Goal: Task Accomplishment & Management: Use online tool/utility

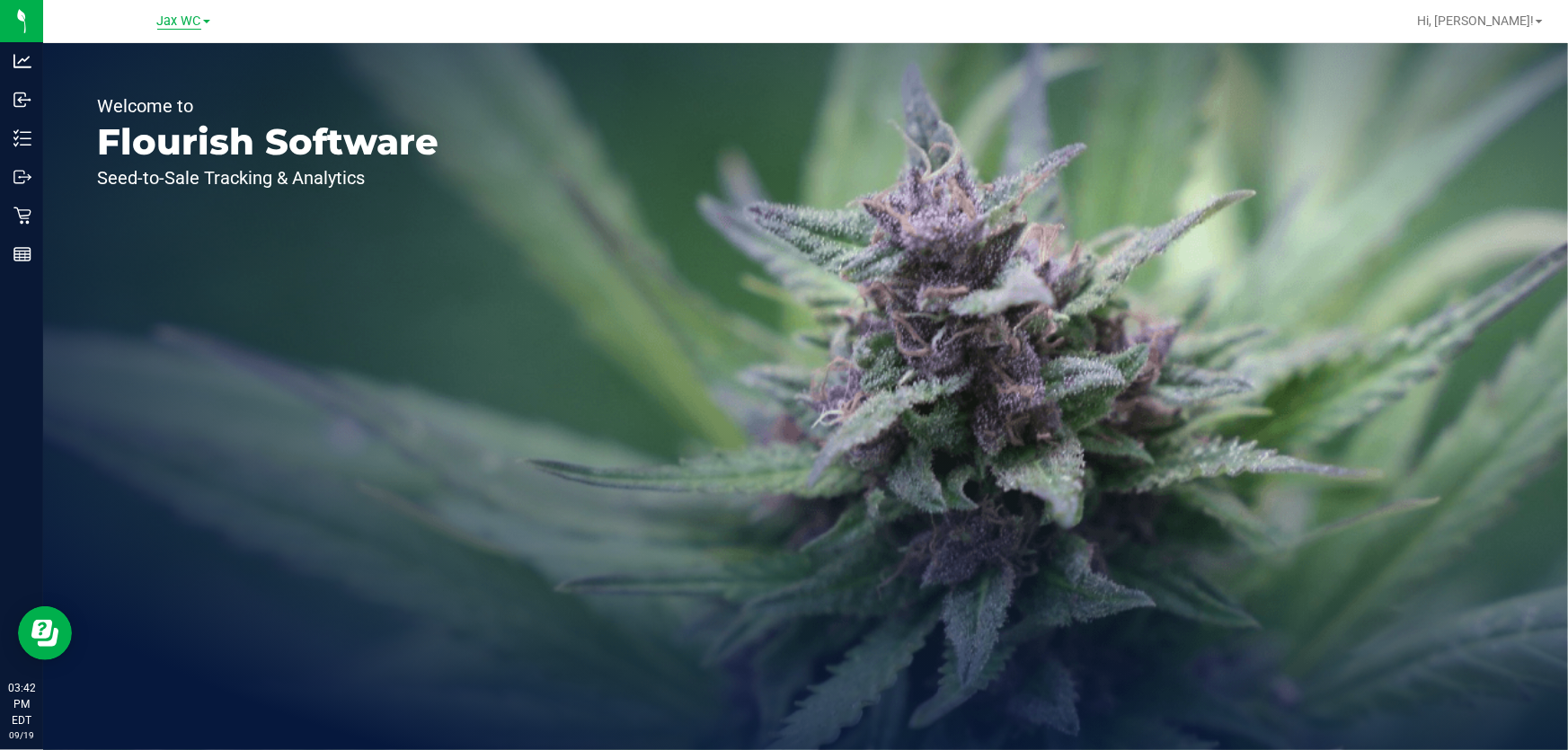
click at [188, 25] on span "Jax WC" at bounding box center [179, 22] width 44 height 17
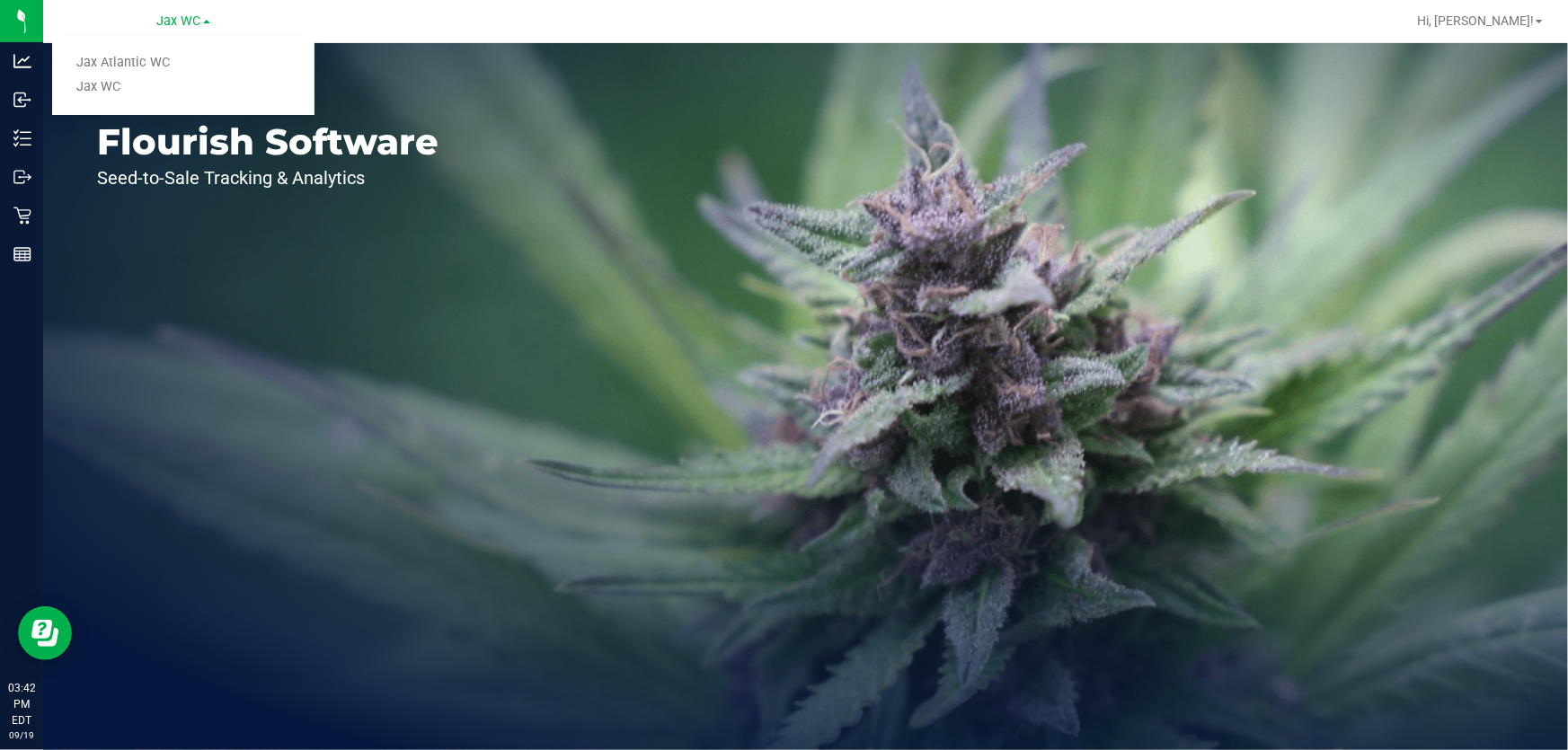
click at [174, 61] on link "Jax Atlantic WC" at bounding box center [184, 63] width 263 height 24
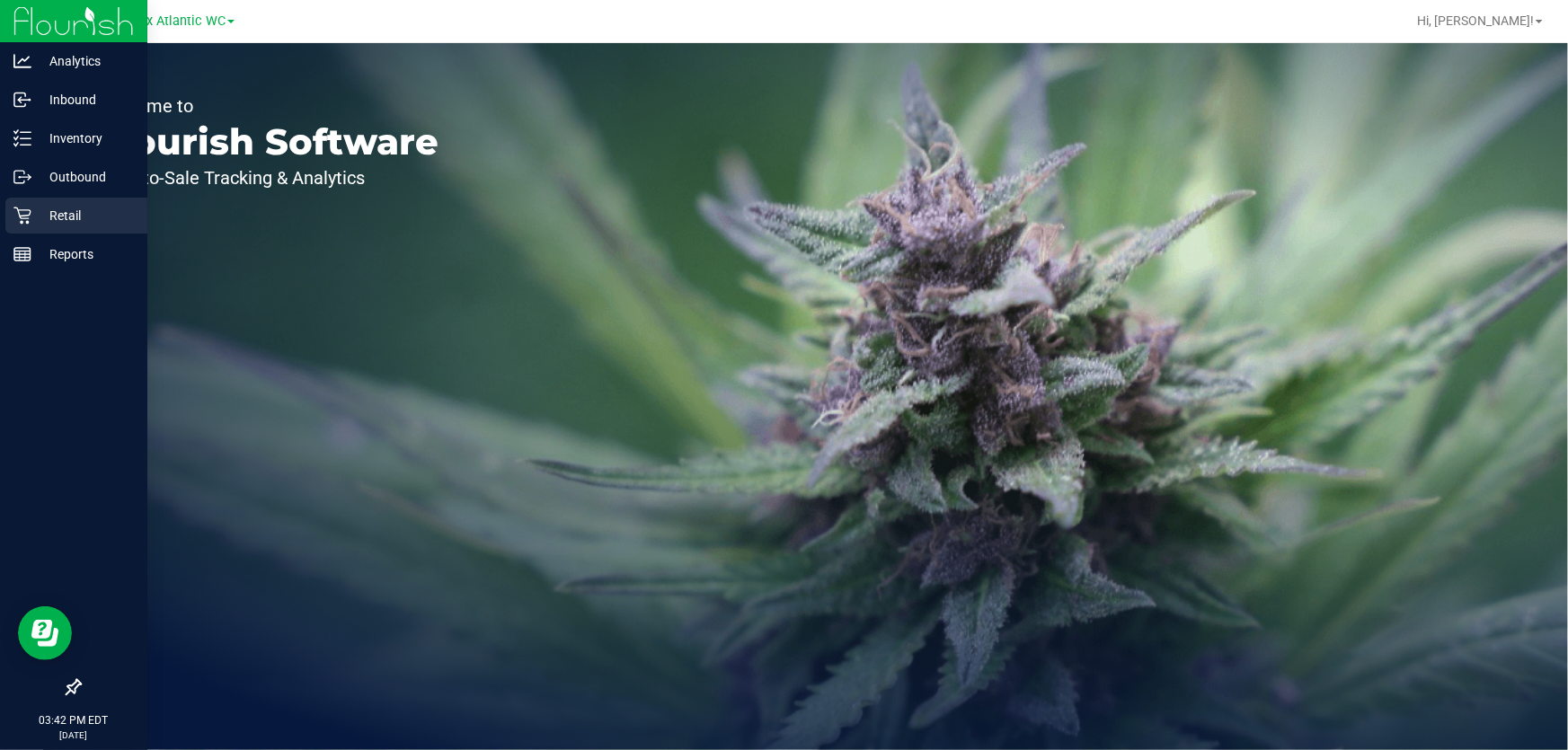
click at [38, 207] on p "Retail" at bounding box center [85, 215] width 107 height 21
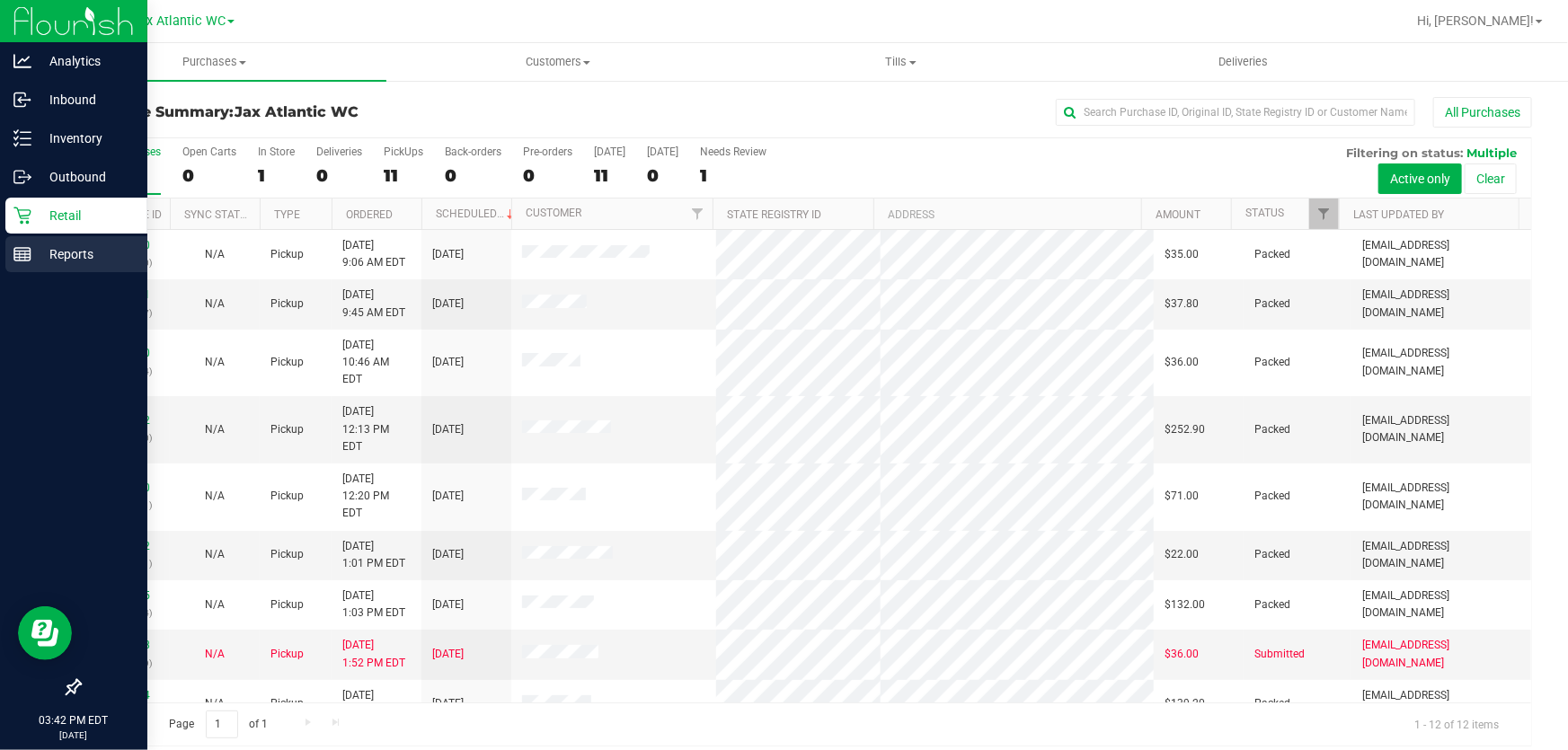
click at [84, 257] on p "Reports" at bounding box center [85, 253] width 107 height 21
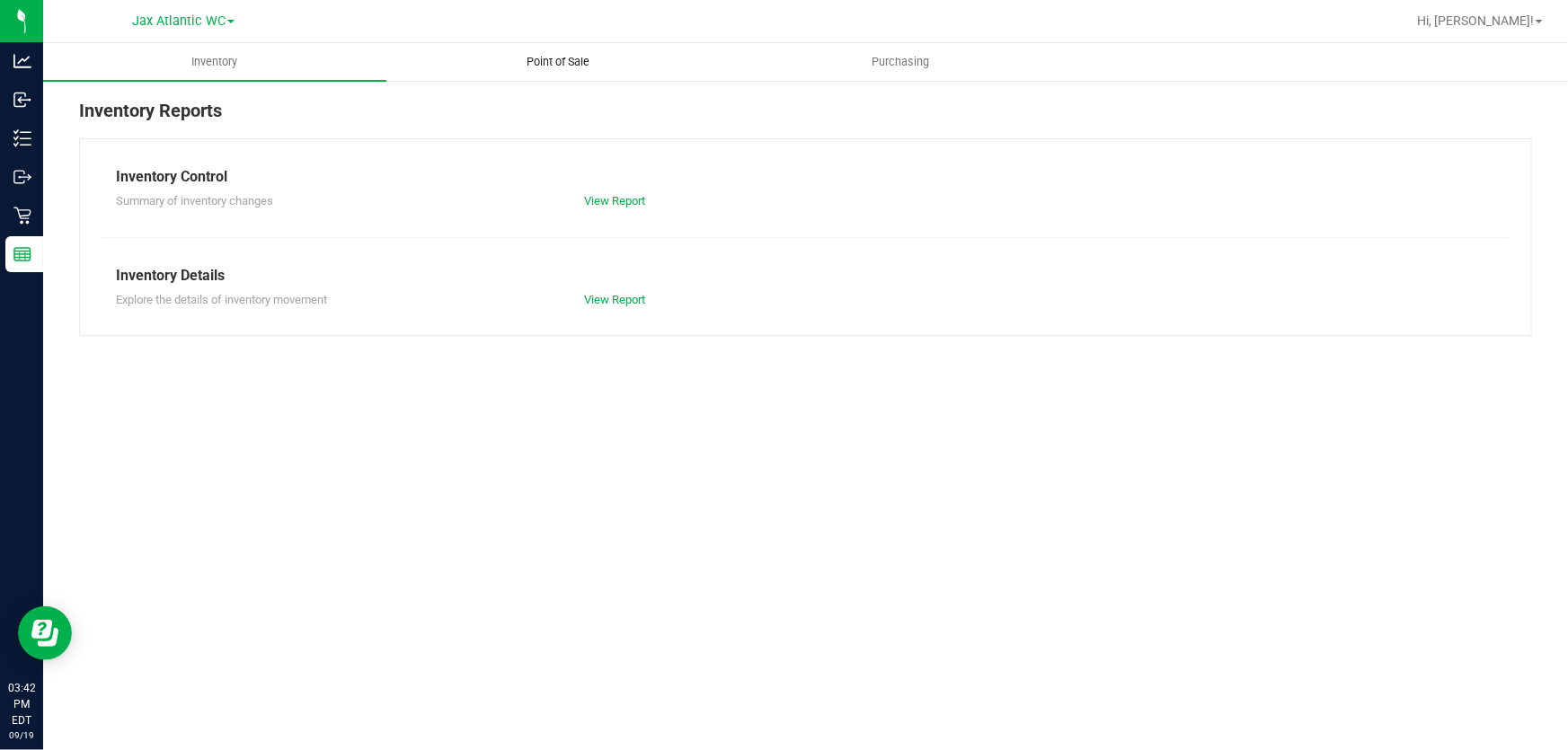
click at [560, 61] on span "Point of Sale" at bounding box center [558, 62] width 111 height 17
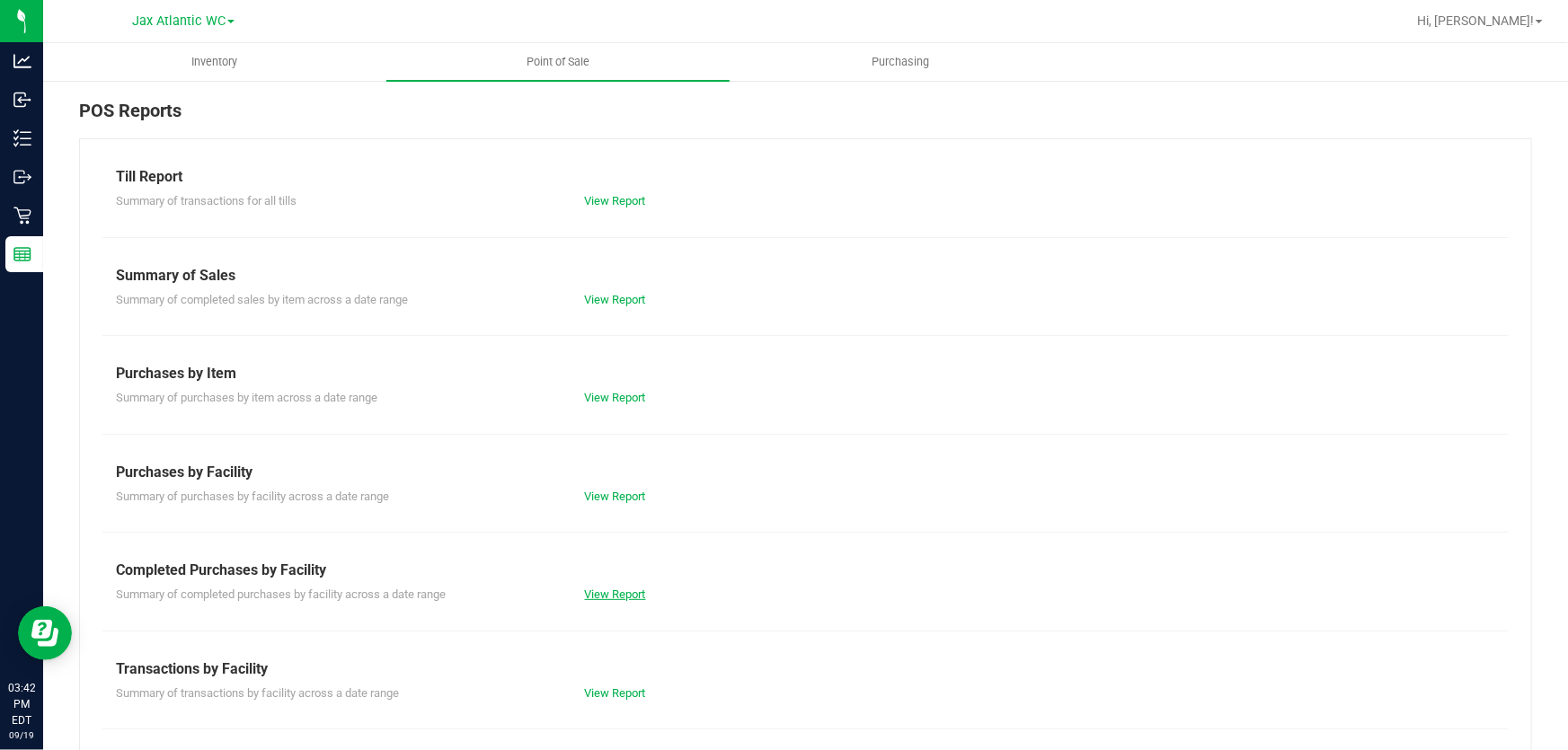
click at [585, 591] on link "View Report" at bounding box center [615, 594] width 62 height 14
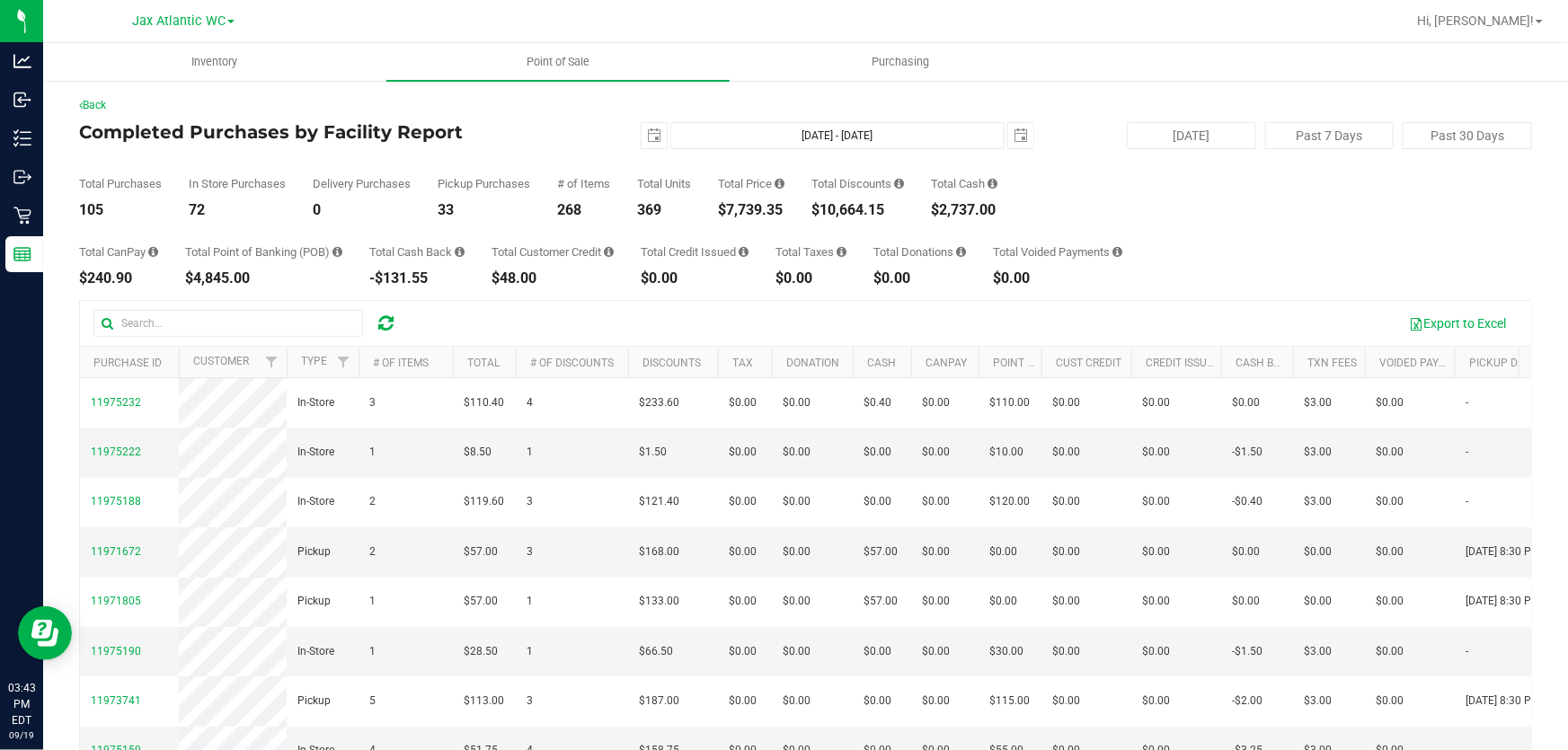
click at [534, 129] on h4 "Completed Purchases by Facility Report" at bounding box center [321, 132] width 484 height 20
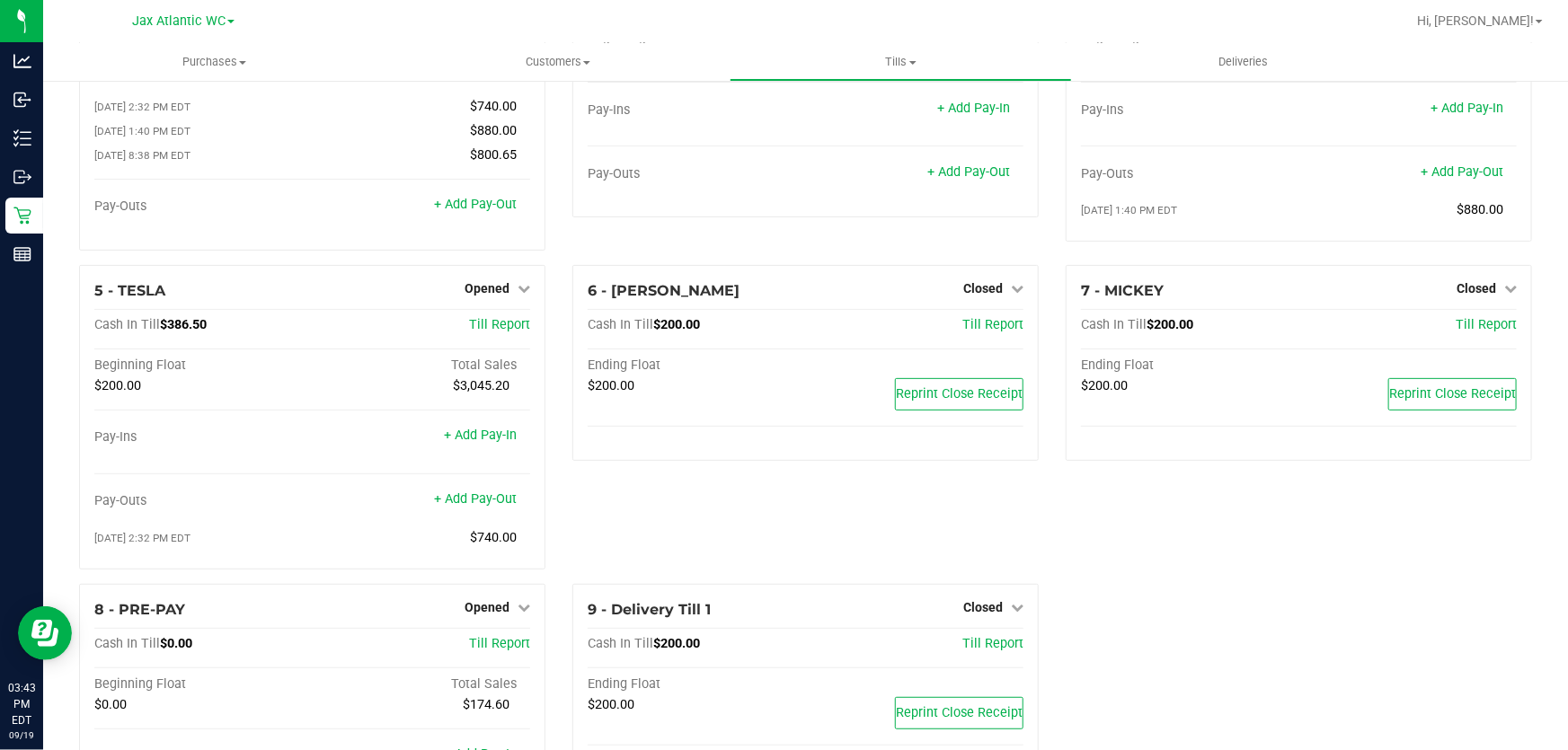
scroll to position [162, 0]
click at [718, 506] on div "6 - MICK-JAGGER Closed Open Till Cash In Till $200.00 Till Report Ending Float …" at bounding box center [805, 421] width 493 height 319
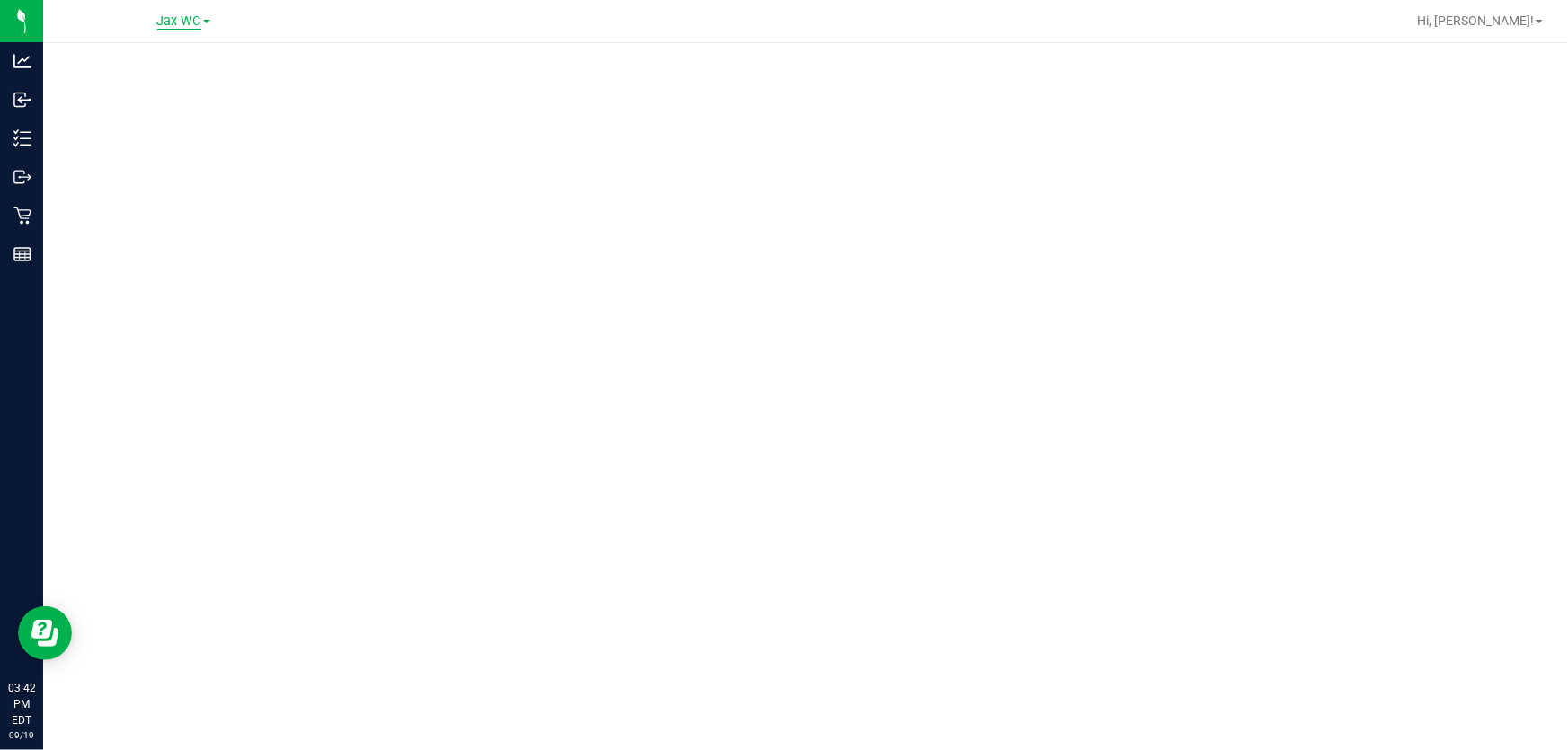
click at [180, 24] on span "Jax WC" at bounding box center [179, 22] width 44 height 17
click at [173, 50] on ul "Jax Atlantic WC Jax WC" at bounding box center [184, 74] width 263 height 80
click at [185, 28] on div "Jax WC Jax Atlantic WC Jax WC" at bounding box center [184, 20] width 53 height 21
click at [180, 24] on span "Jax WC" at bounding box center [179, 21] width 44 height 16
click at [166, 68] on link "Jax Atlantic WC" at bounding box center [184, 63] width 263 height 24
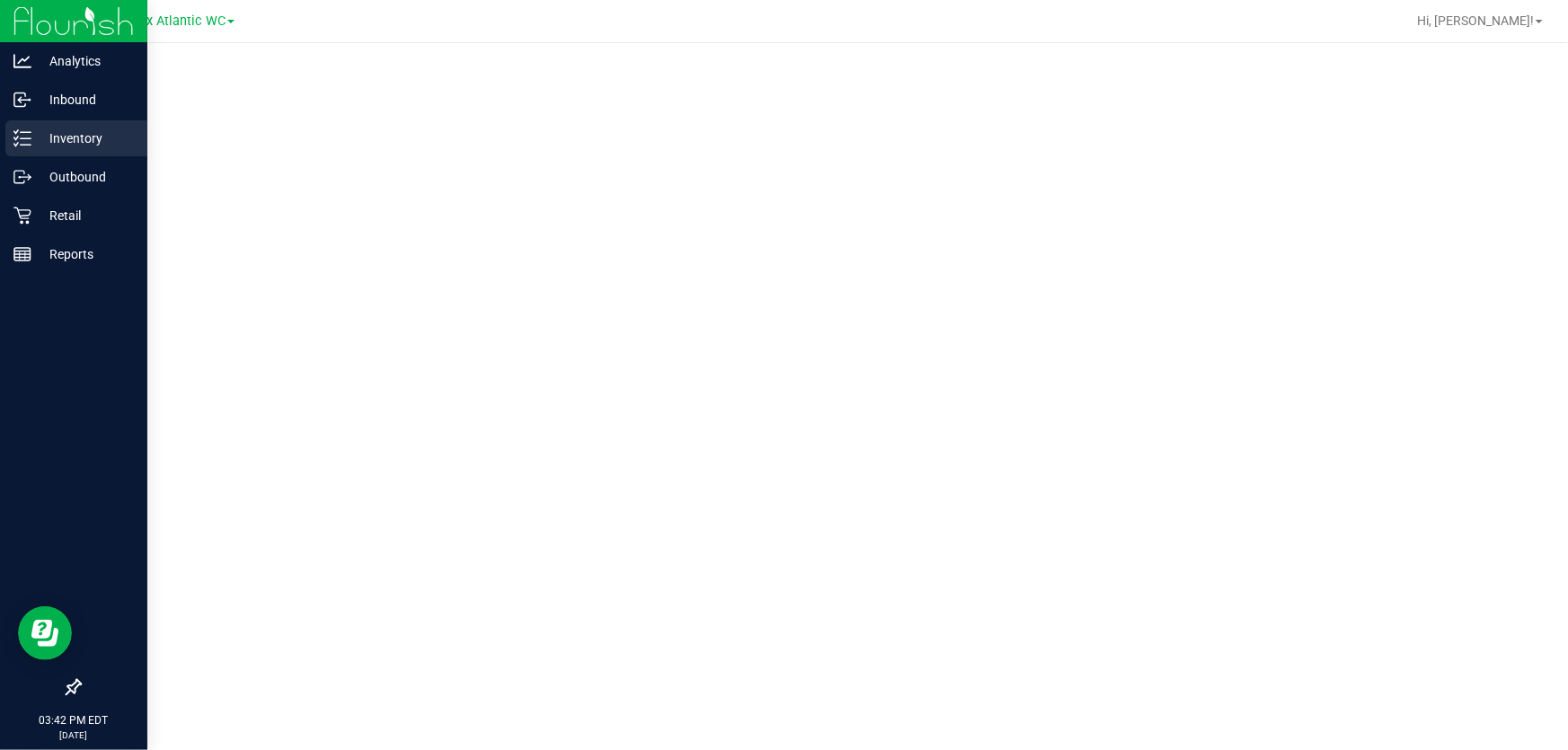
click at [26, 135] on icon at bounding box center [23, 139] width 18 height 18
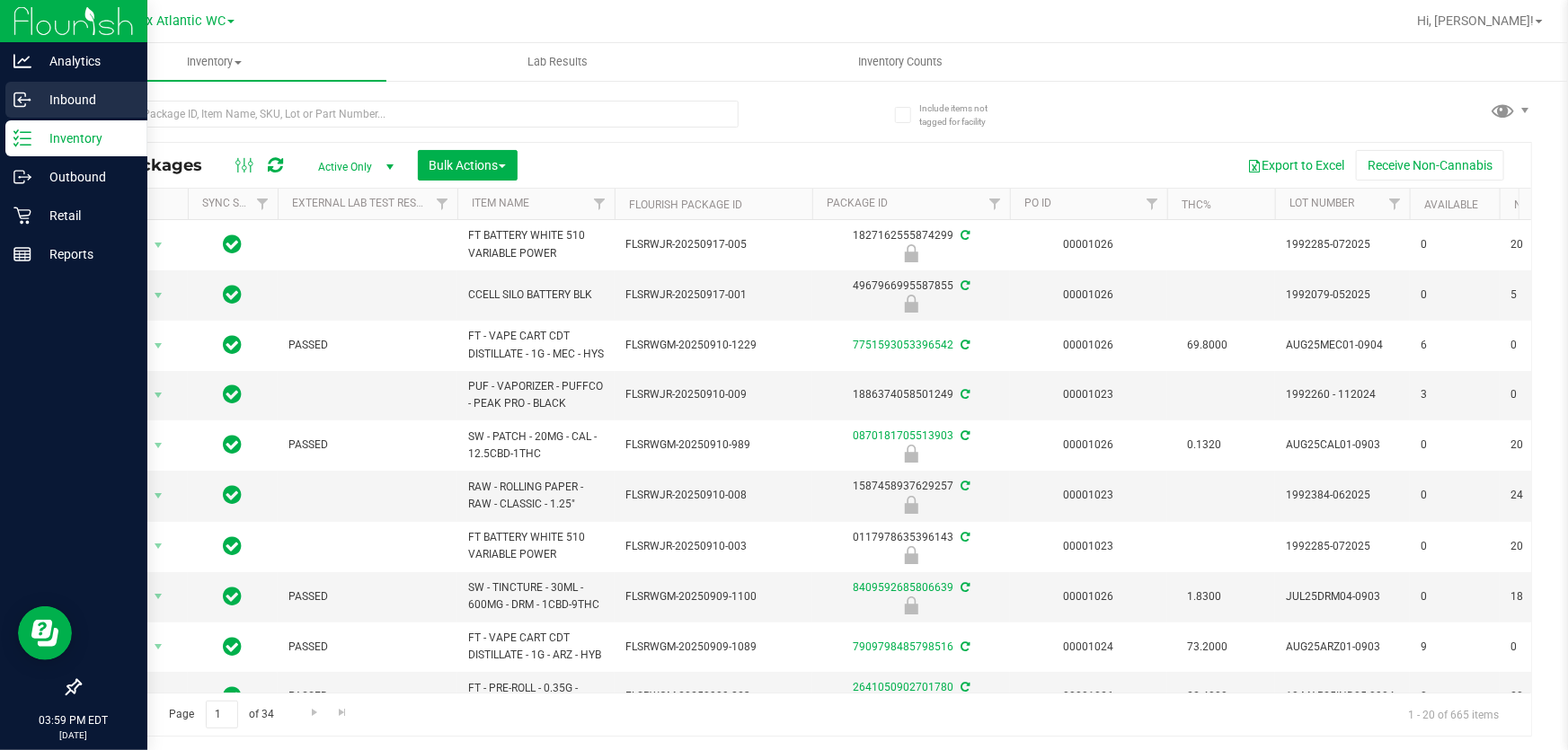
click at [24, 91] on icon at bounding box center [23, 100] width 18 height 18
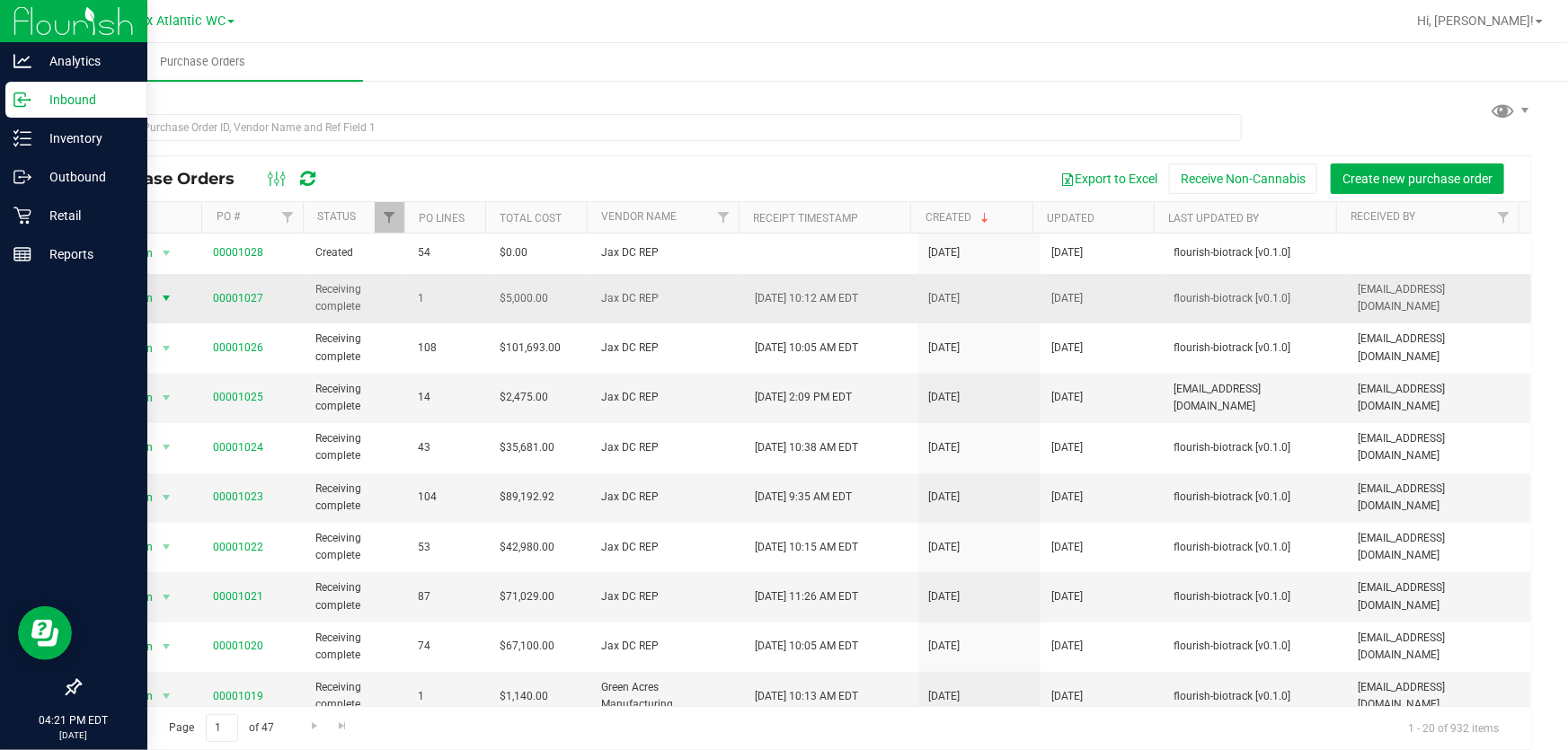
click at [141, 297] on span "Action" at bounding box center [129, 297] width 49 height 25
click at [175, 444] on li "View purchase order" at bounding box center [166, 457] width 123 height 27
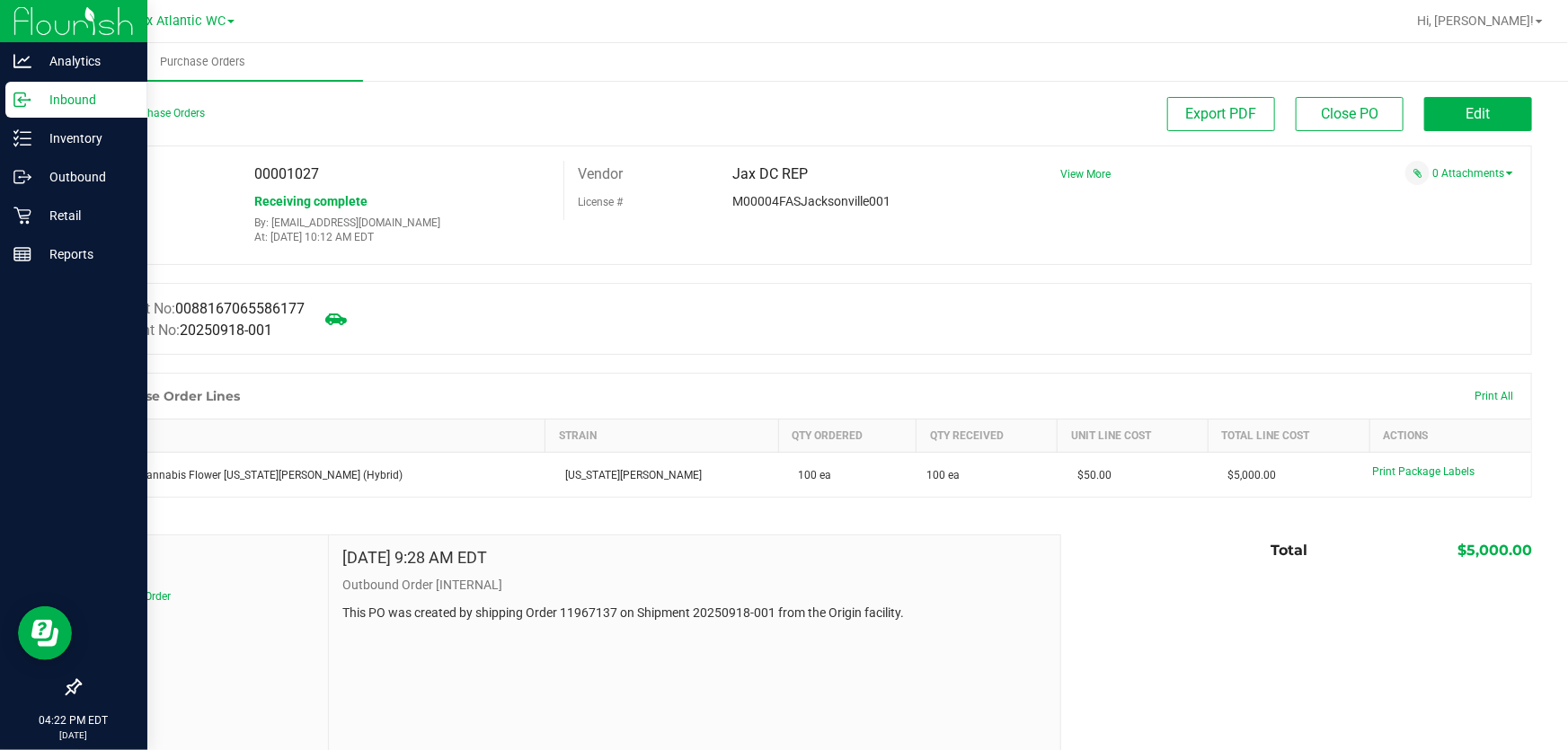
click at [161, 104] on div "Back to Purchase Orders" at bounding box center [260, 113] width 363 height 32
click at [159, 112] on link "Back to Purchase Orders" at bounding box center [141, 113] width 126 height 13
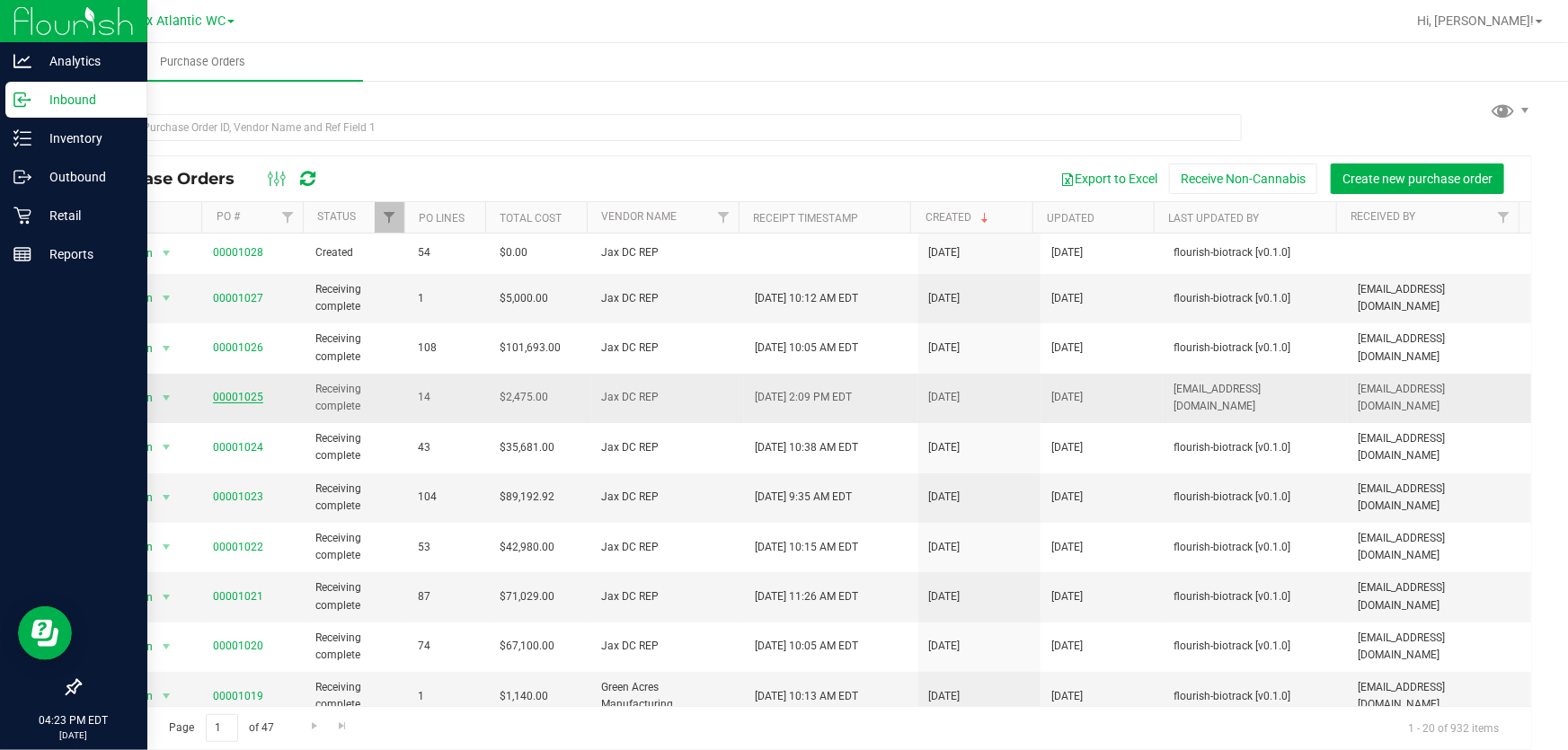
click at [220, 398] on link "00001025" at bounding box center [238, 397] width 51 height 13
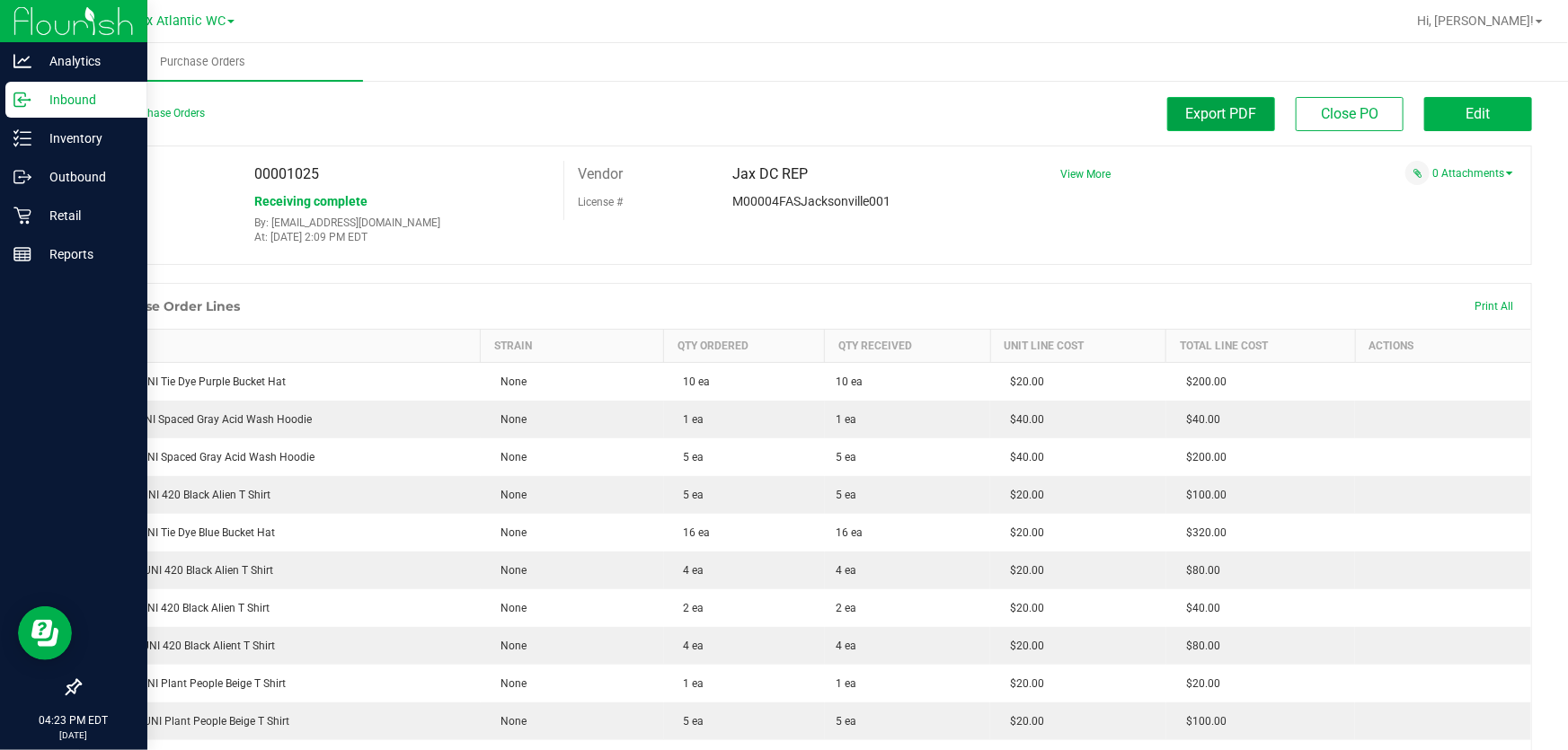
click at [1242, 118] on span "Export PDF" at bounding box center [1221, 113] width 71 height 17
click at [29, 99] on circle at bounding box center [28, 100] width 3 height 3
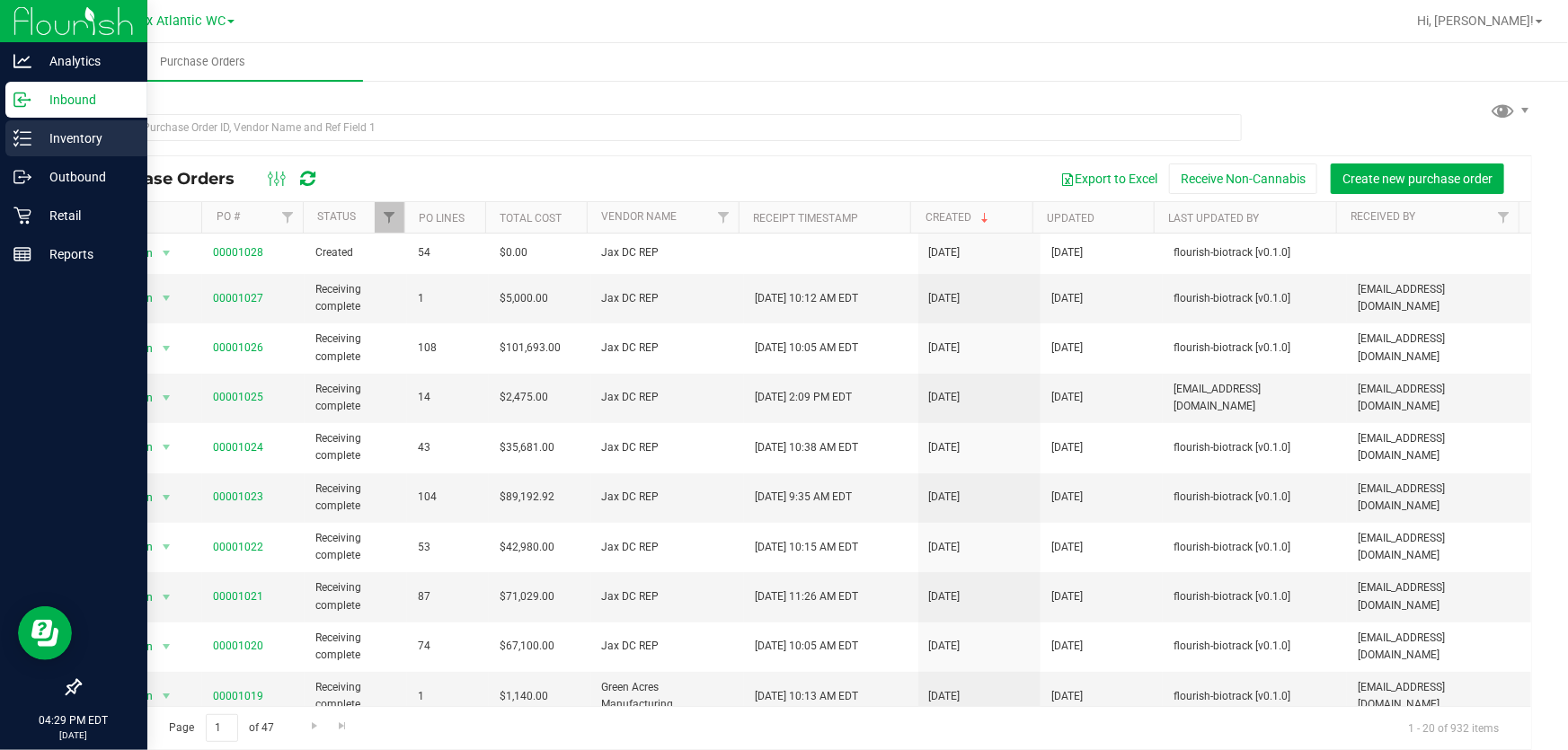
click at [22, 140] on icon at bounding box center [23, 139] width 18 height 18
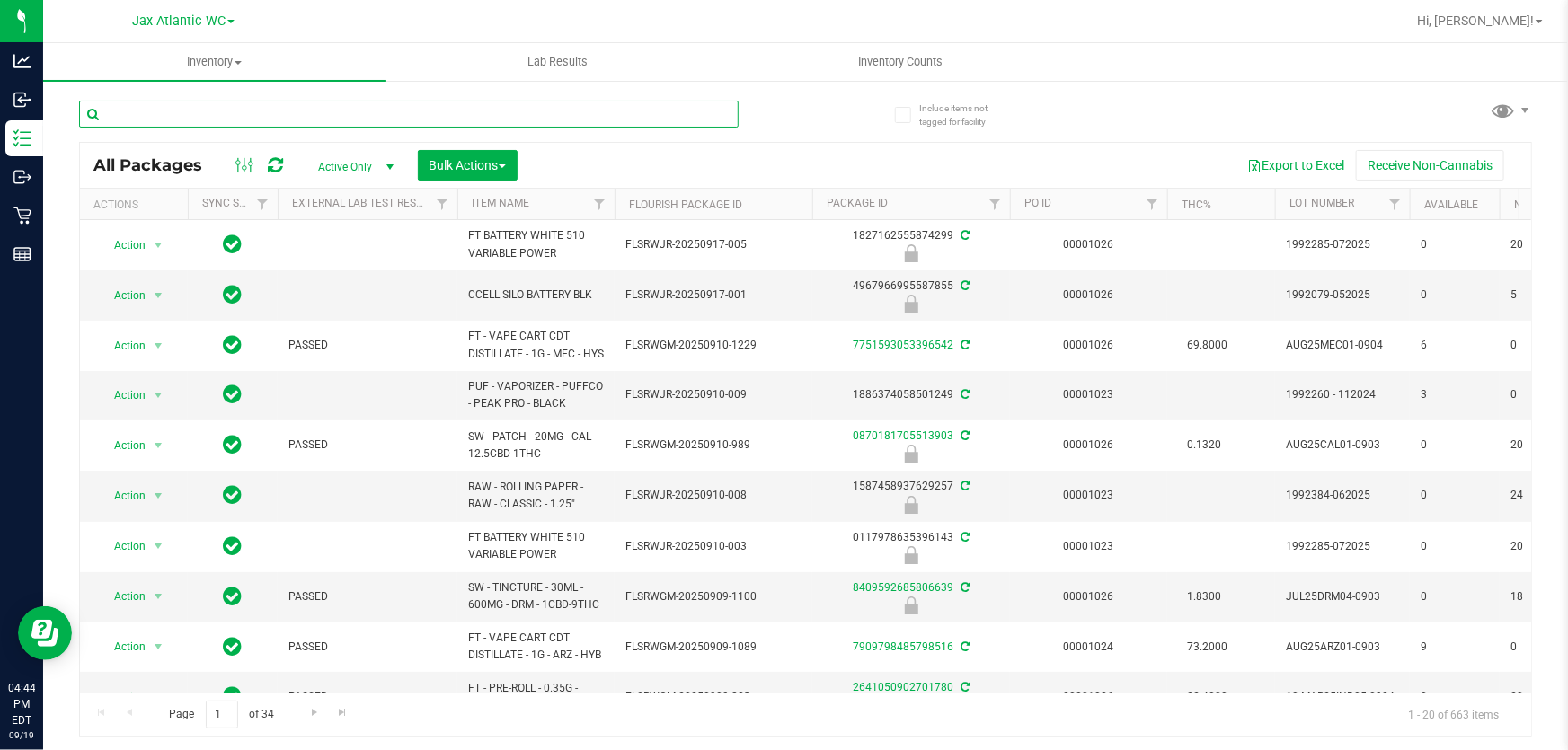
click at [330, 109] on input "text" at bounding box center [409, 114] width 660 height 27
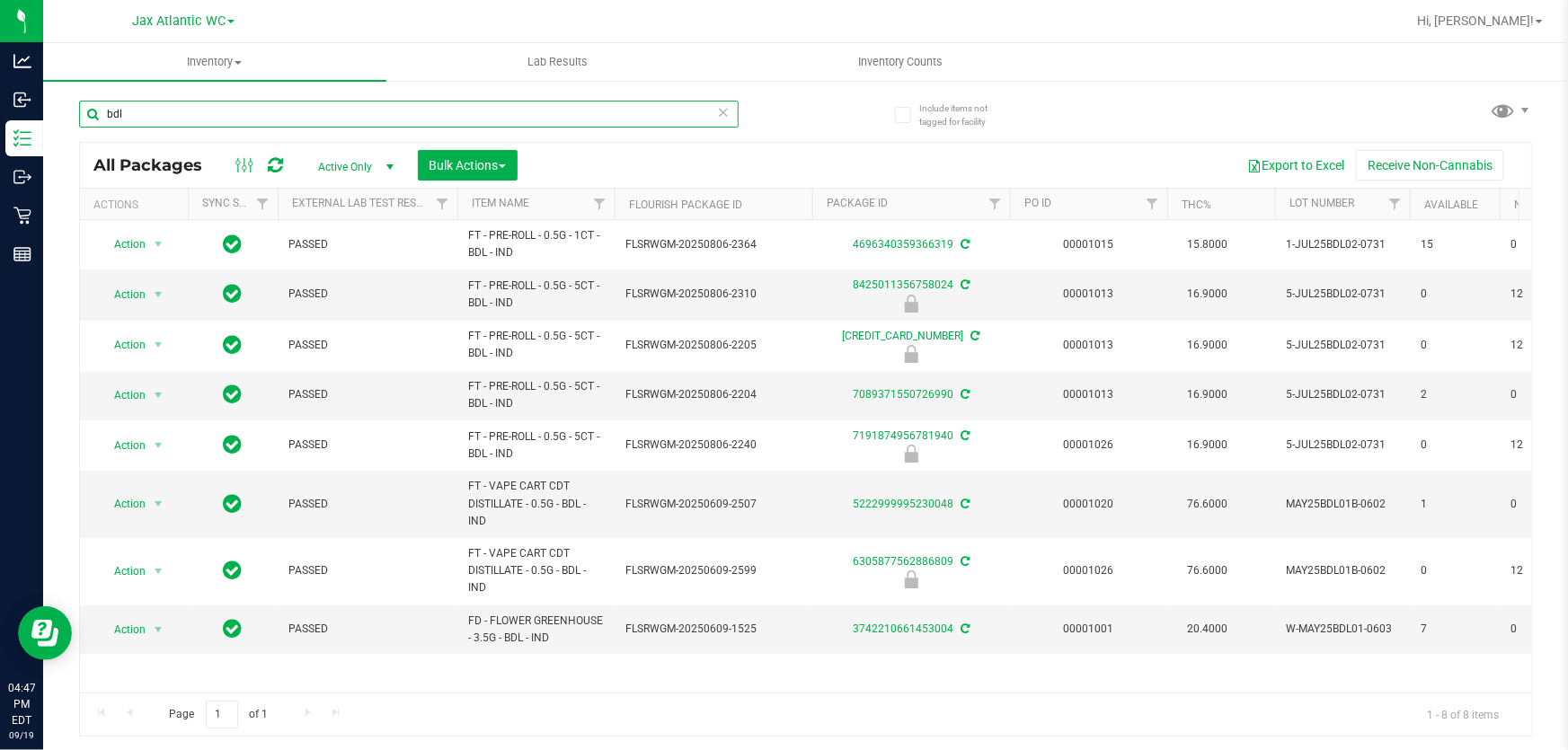
click at [257, 110] on input "bdl" at bounding box center [409, 114] width 660 height 27
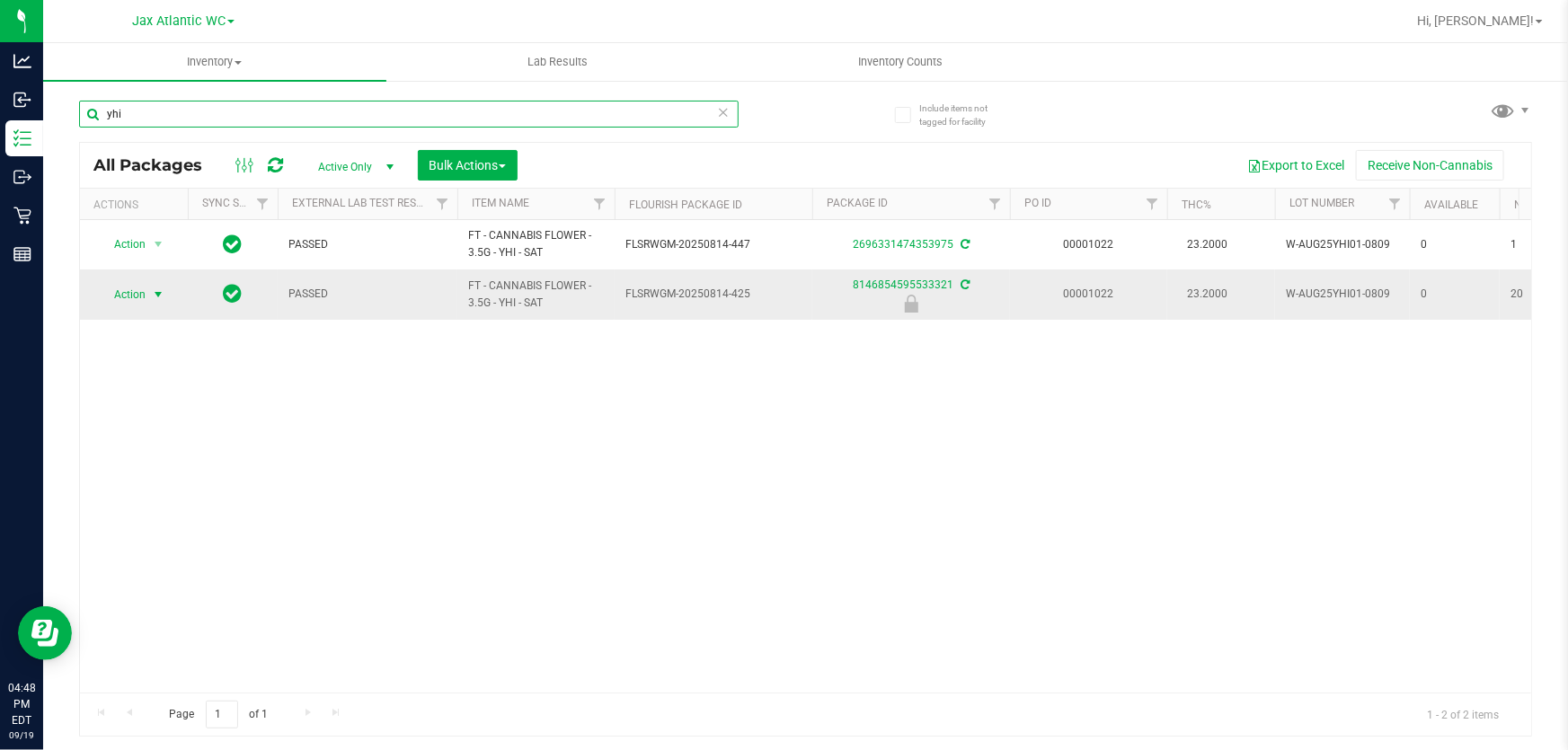
type input "yhi"
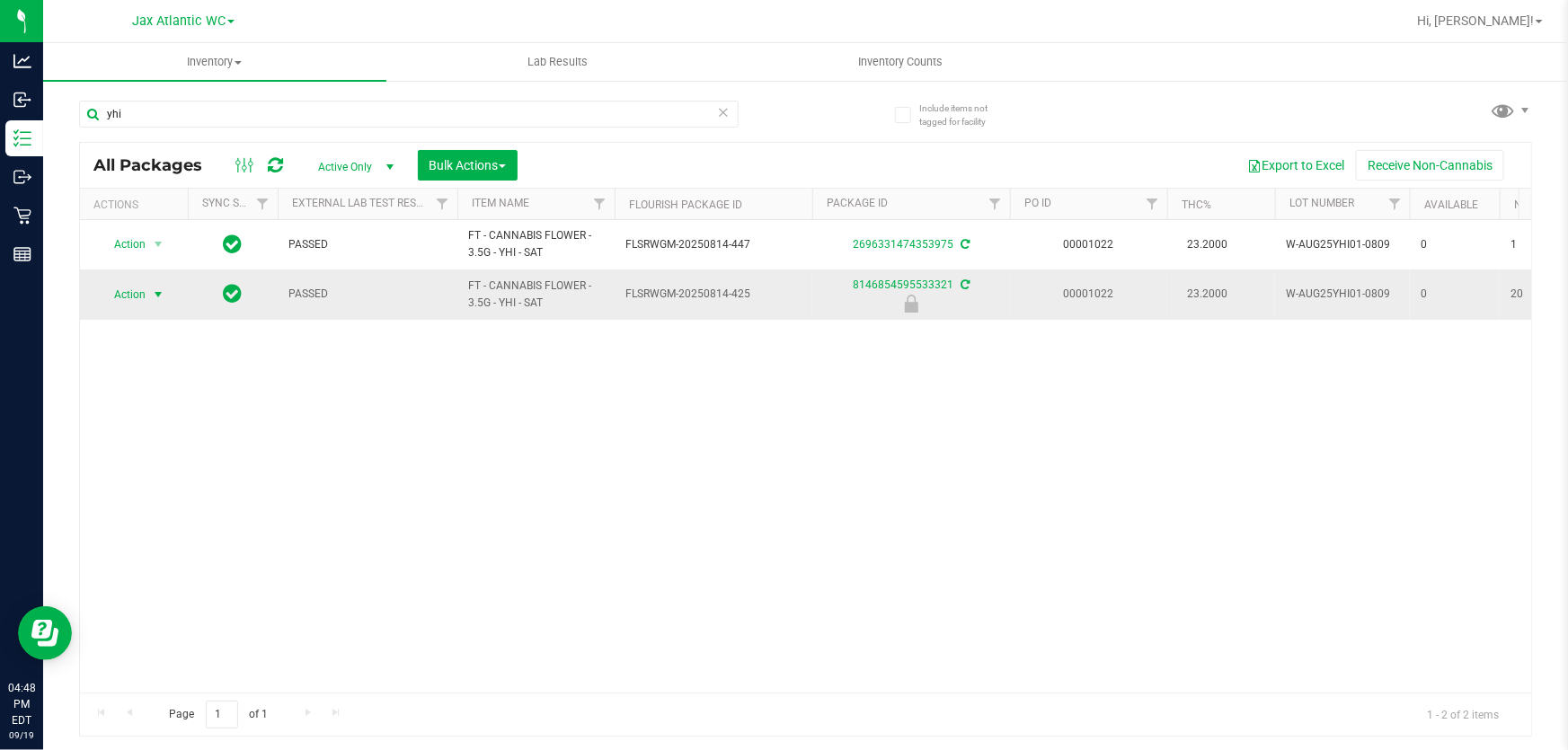
click at [139, 297] on span "Action" at bounding box center [122, 294] width 49 height 25
click at [181, 517] on li "Unlock package" at bounding box center [156, 530] width 114 height 27
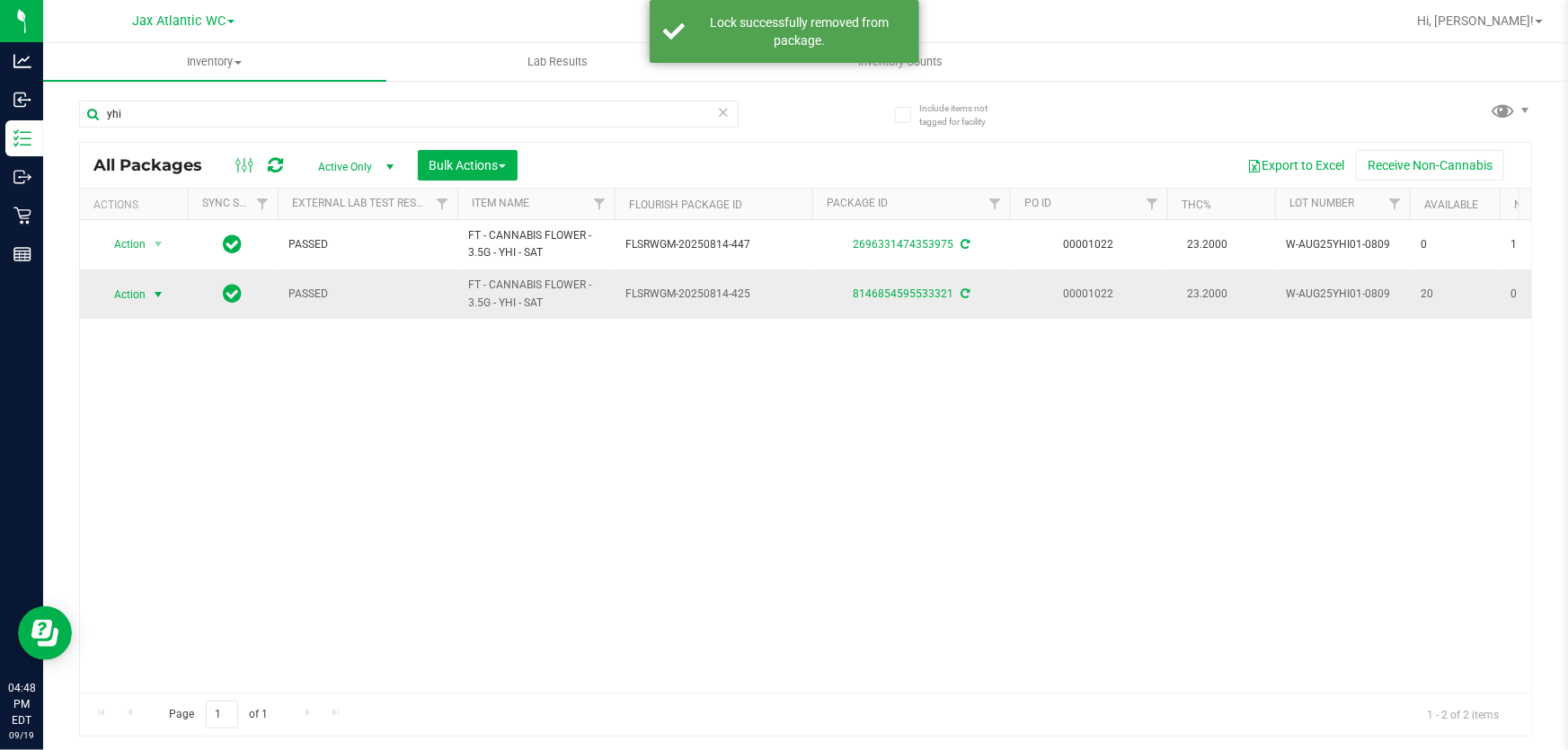
click at [134, 294] on span "Action" at bounding box center [122, 294] width 49 height 25
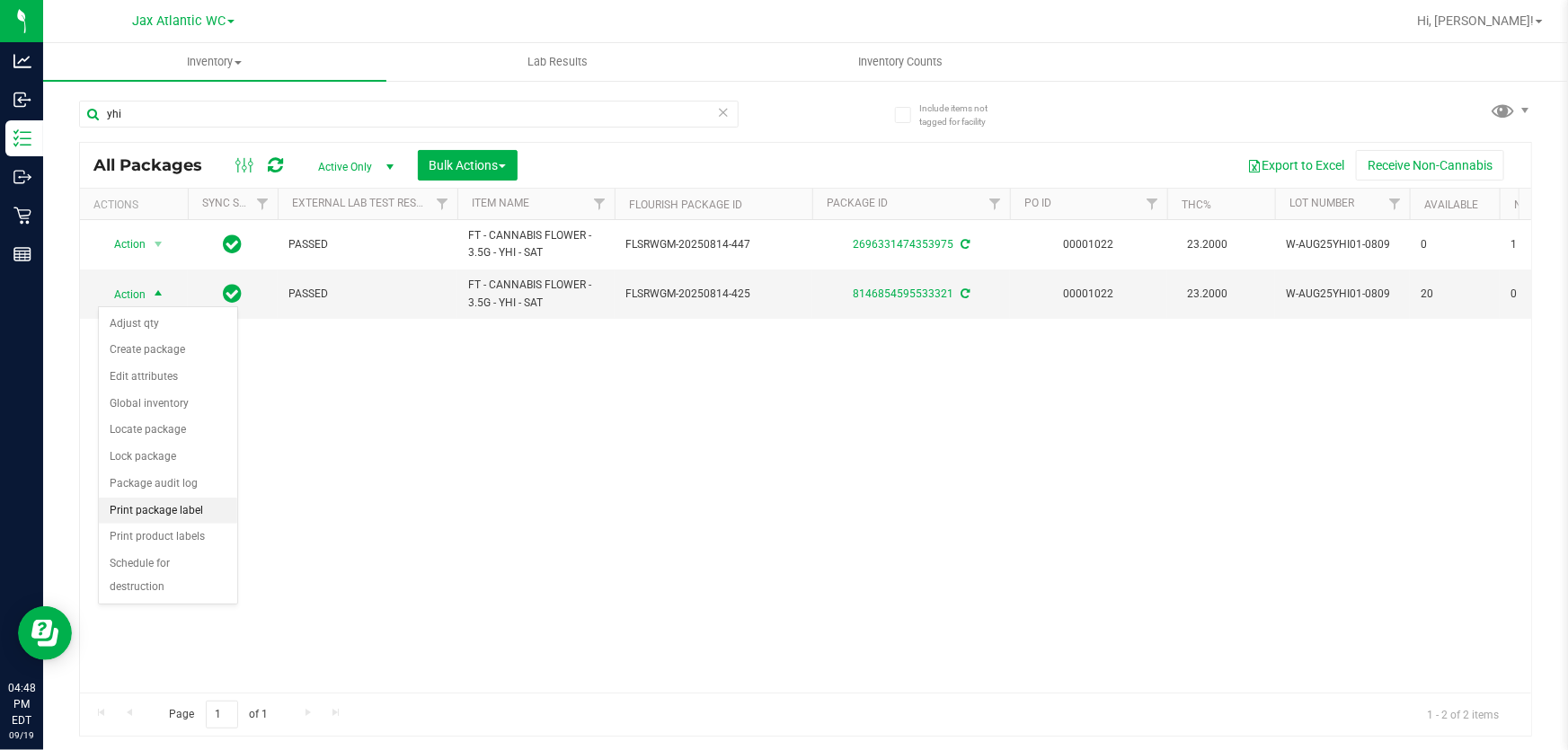
click at [190, 519] on li "Print package label" at bounding box center [168, 510] width 139 height 27
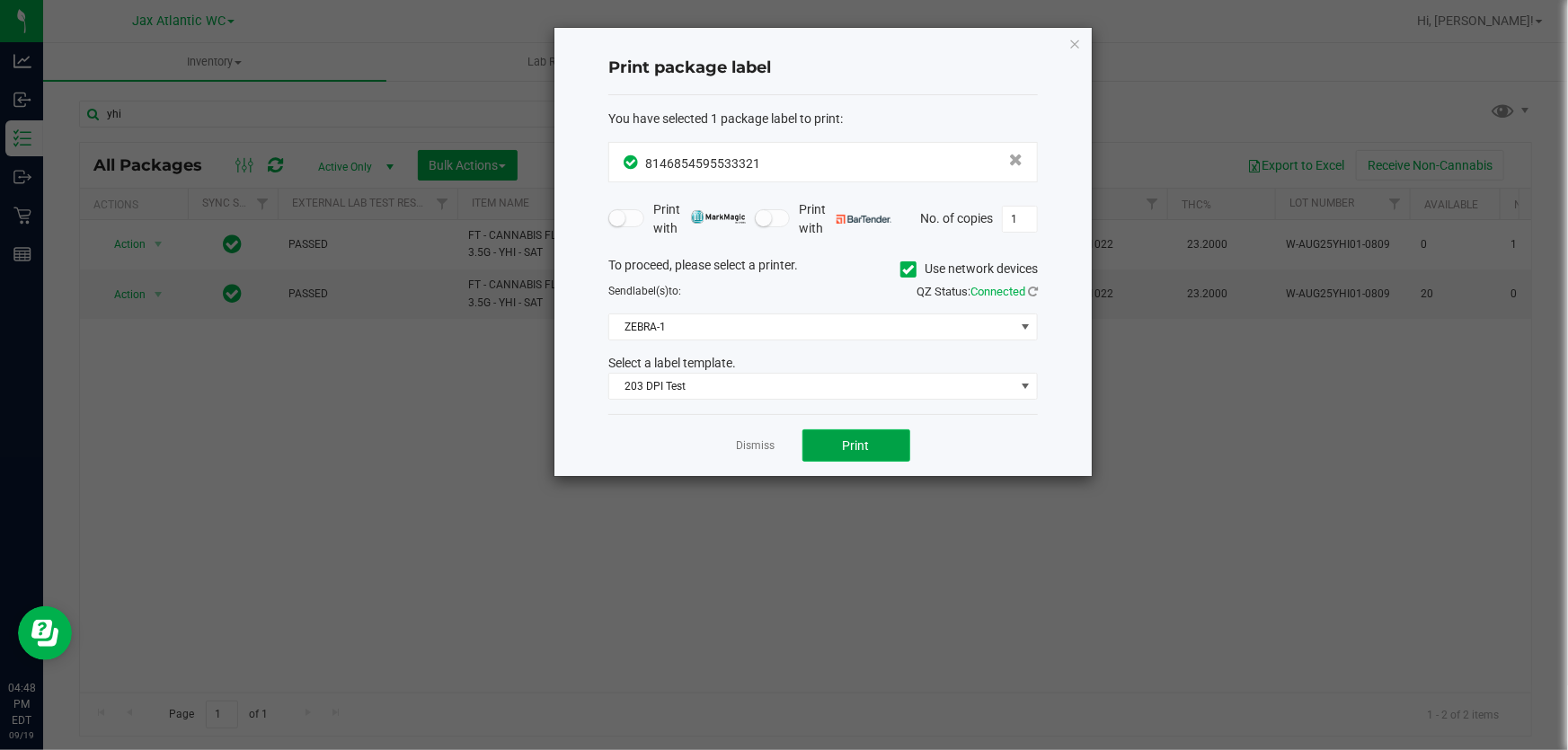
click at [850, 439] on span "Print" at bounding box center [856, 445] width 27 height 15
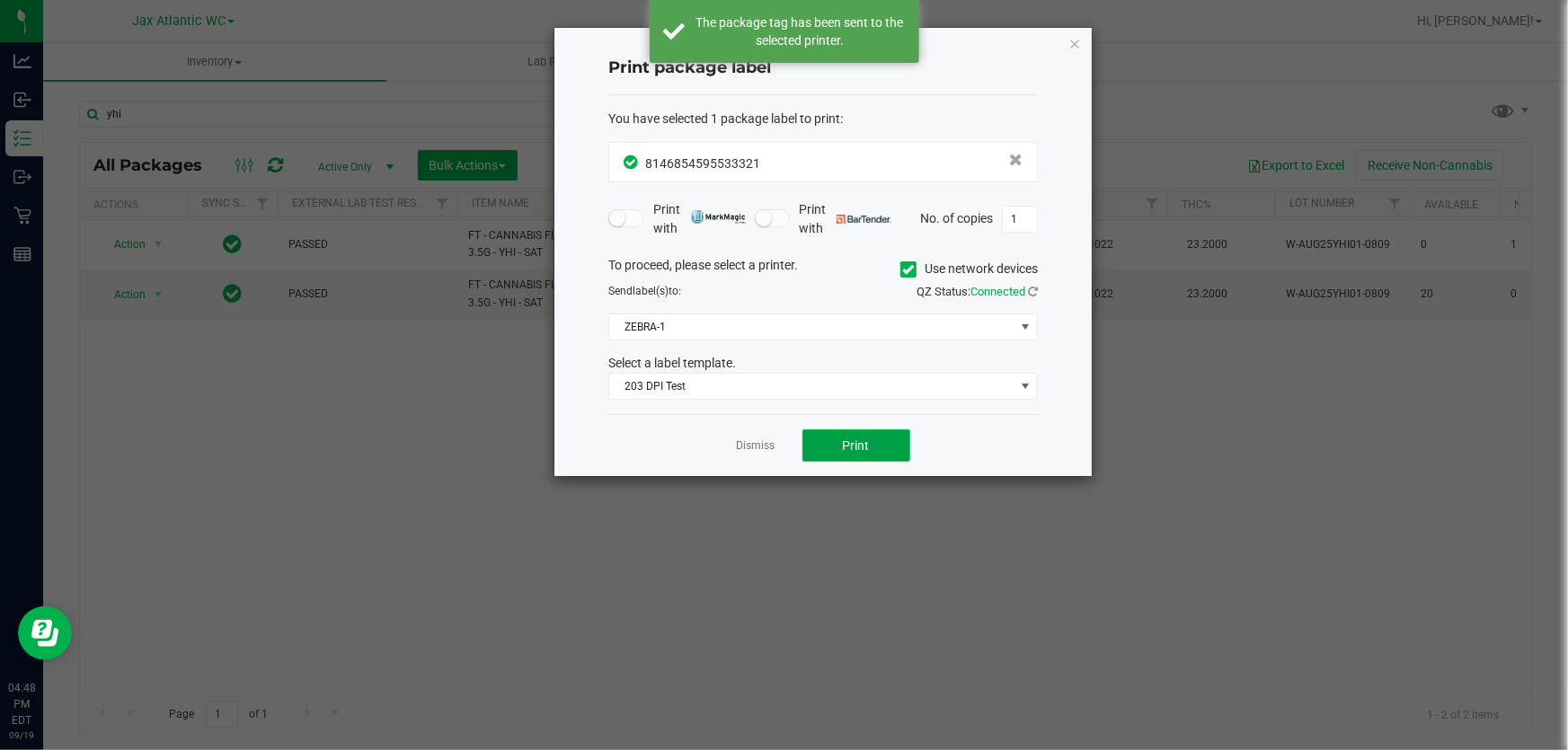
click at [844, 441] on span "Print" at bounding box center [856, 445] width 27 height 15
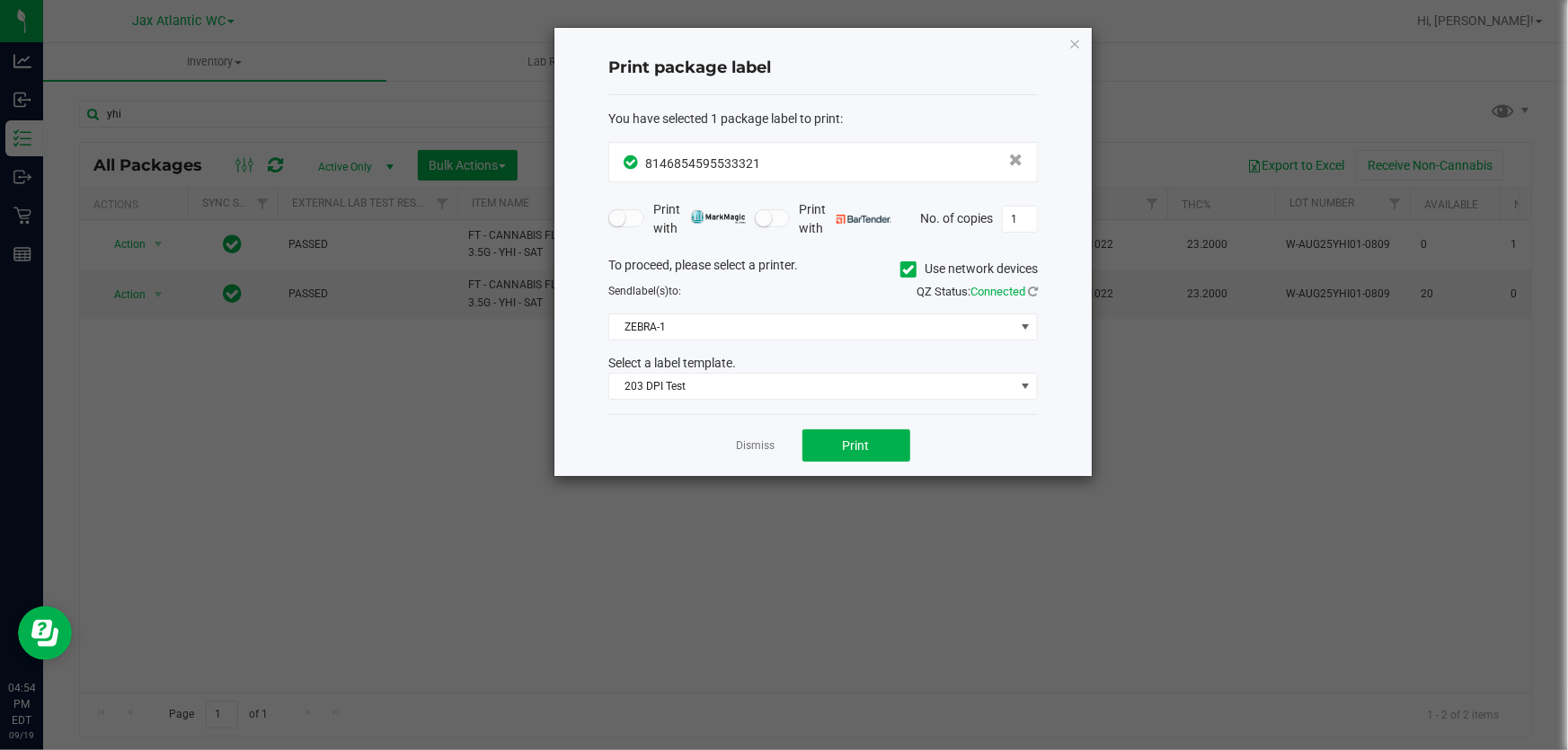
click at [761, 435] on div "Dismiss Print" at bounding box center [823, 444] width 430 height 62
click at [757, 439] on link "Dismiss" at bounding box center [756, 445] width 39 height 16
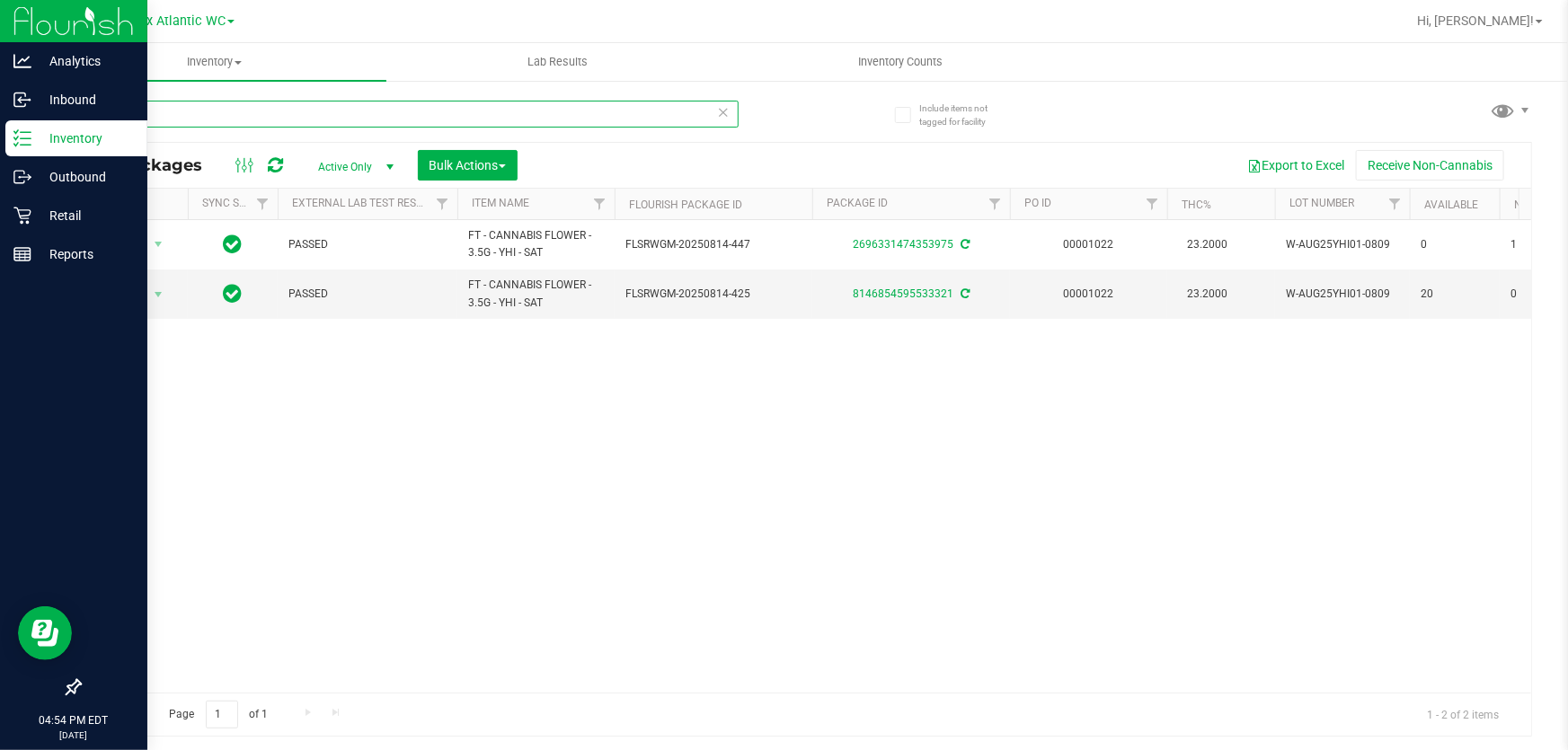
drag, startPoint x: 271, startPoint y: 119, endPoint x: 0, endPoint y: 133, distance: 271.4
click at [0, 126] on div "Analytics Inbound Inventory Outbound Retail Reports 04:54 PM EDT 09/19/2025 09/…" at bounding box center [784, 375] width 1568 height 750
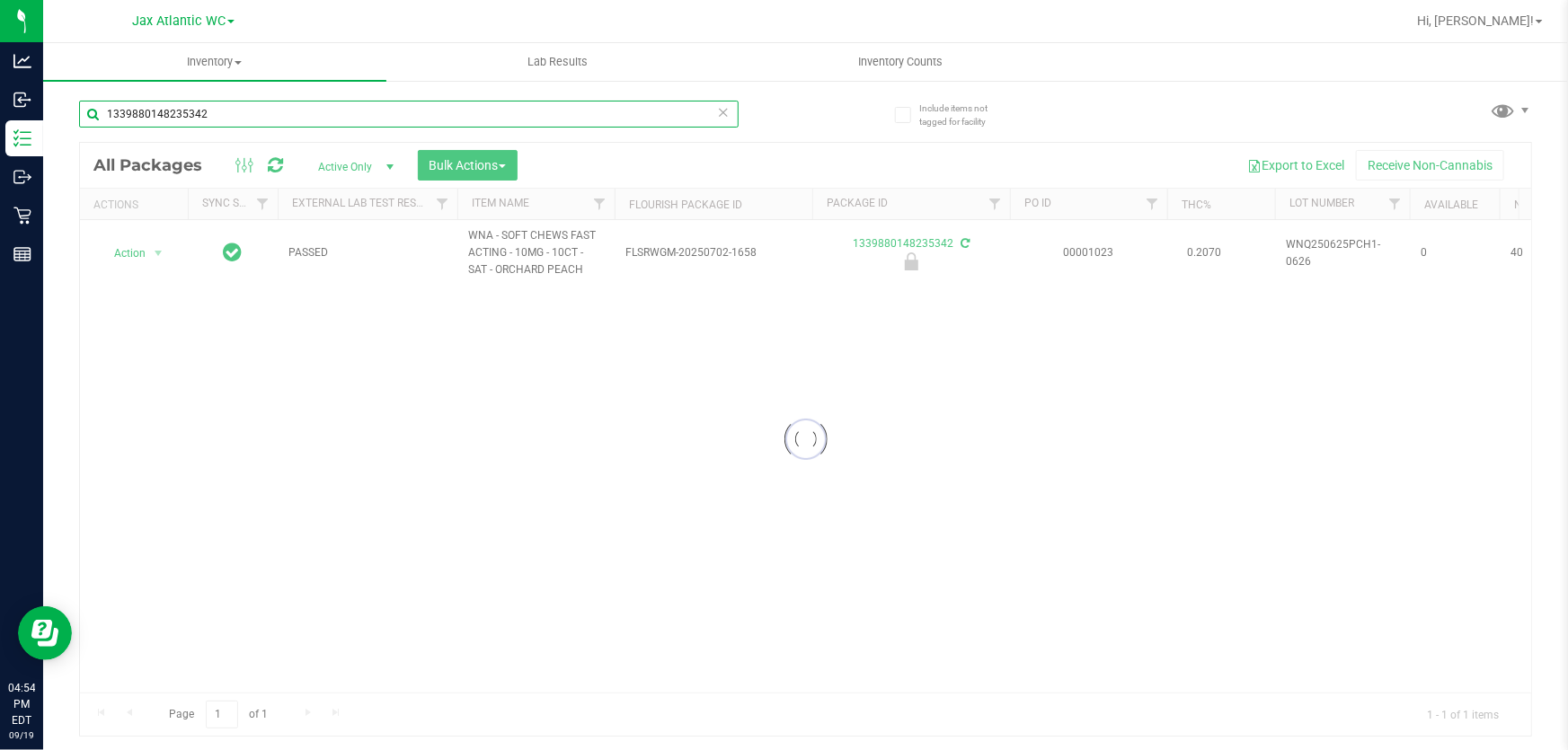
type input "1339880148235342"
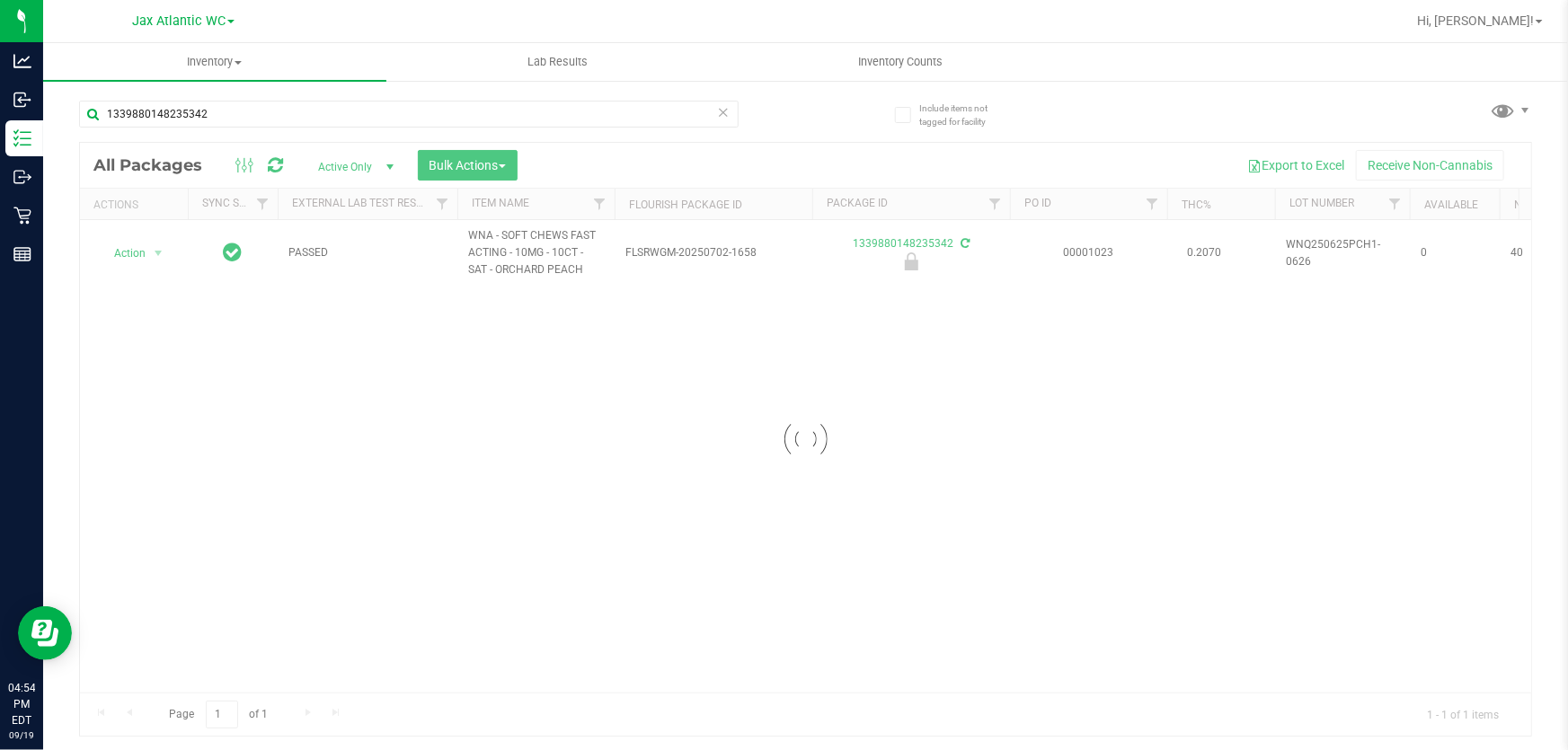
click at [126, 242] on div at bounding box center [806, 440] width 1451 height 593
click at [128, 253] on span "Action" at bounding box center [122, 252] width 49 height 25
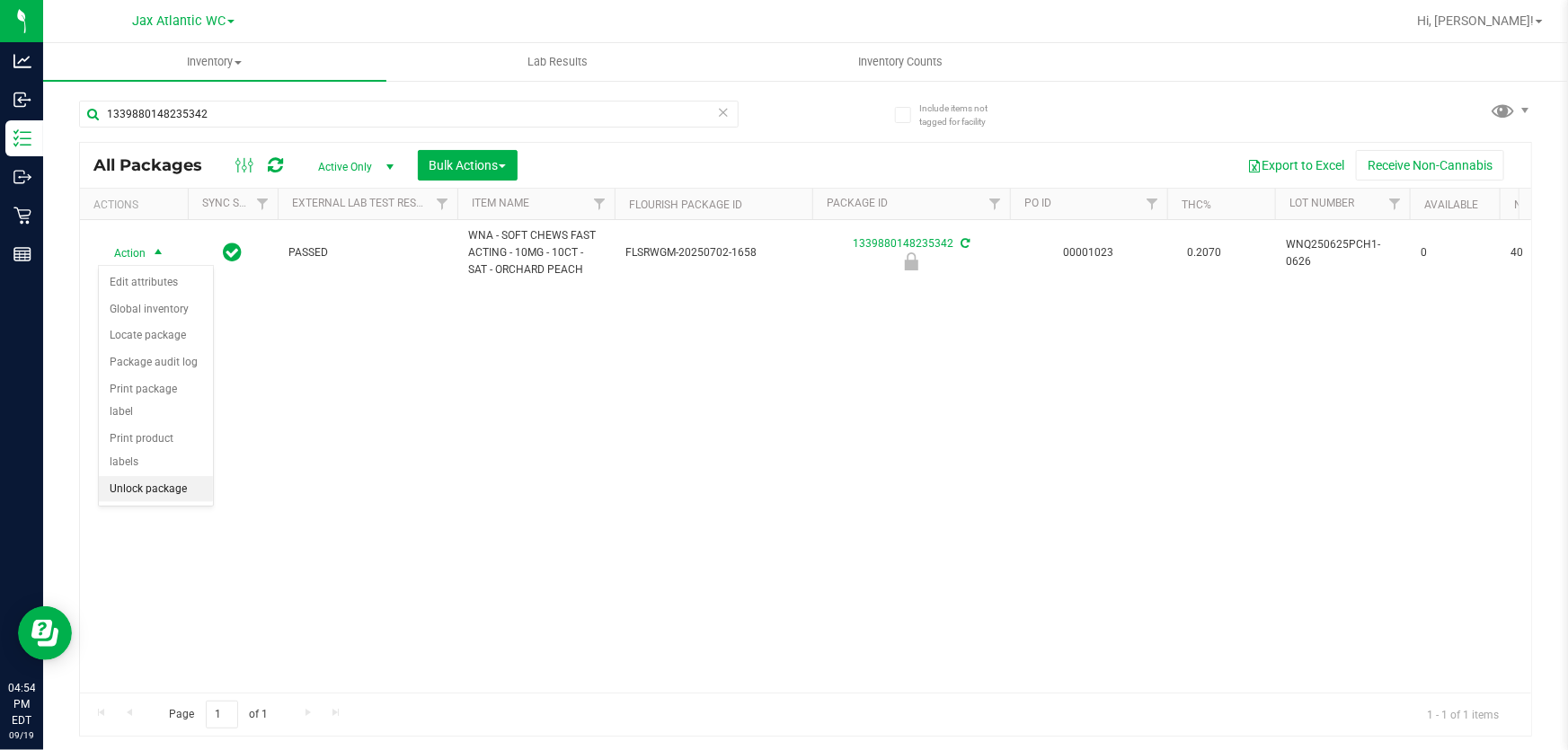
click at [162, 476] on li "Unlock package" at bounding box center [156, 488] width 114 height 27
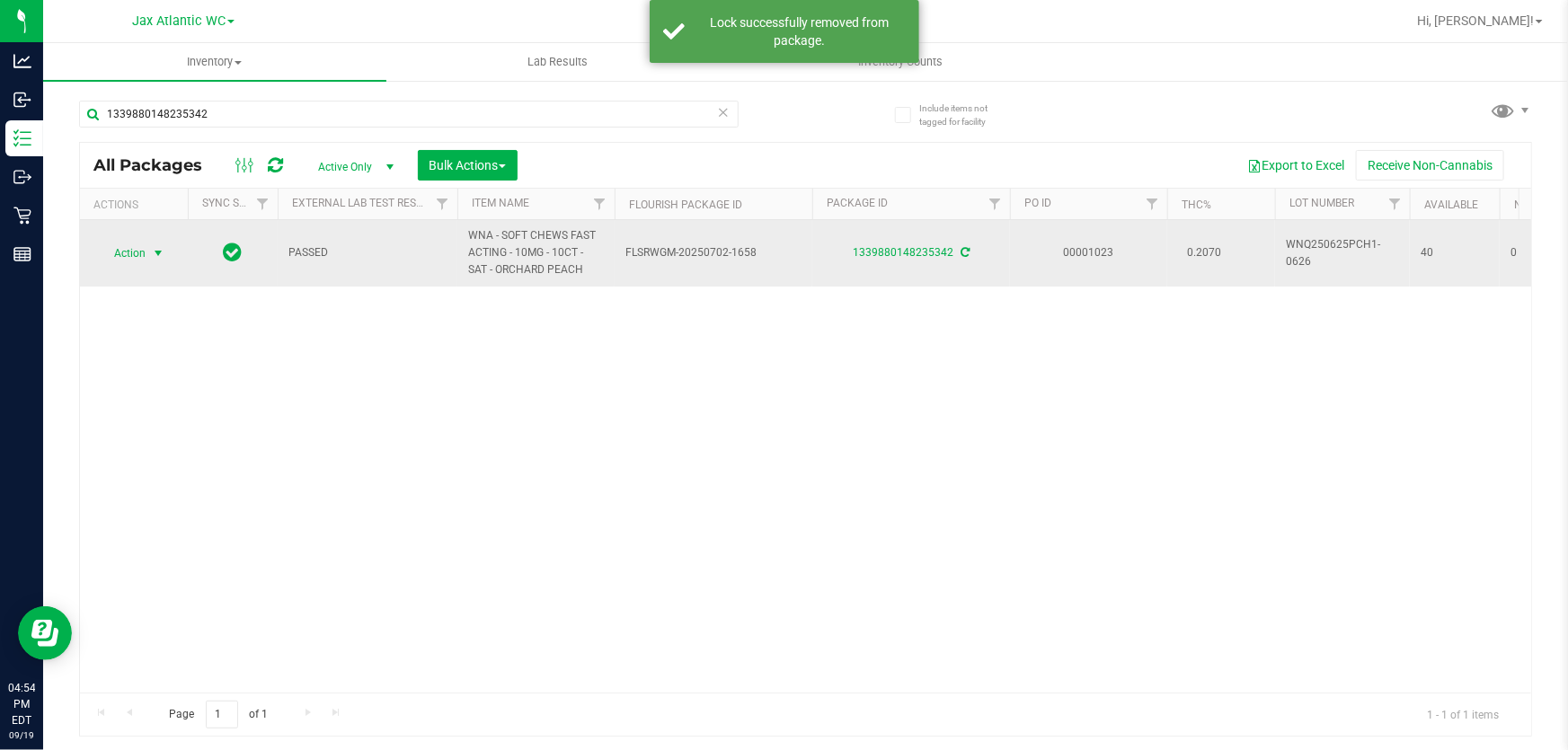
click at [117, 255] on span "Action" at bounding box center [122, 252] width 49 height 25
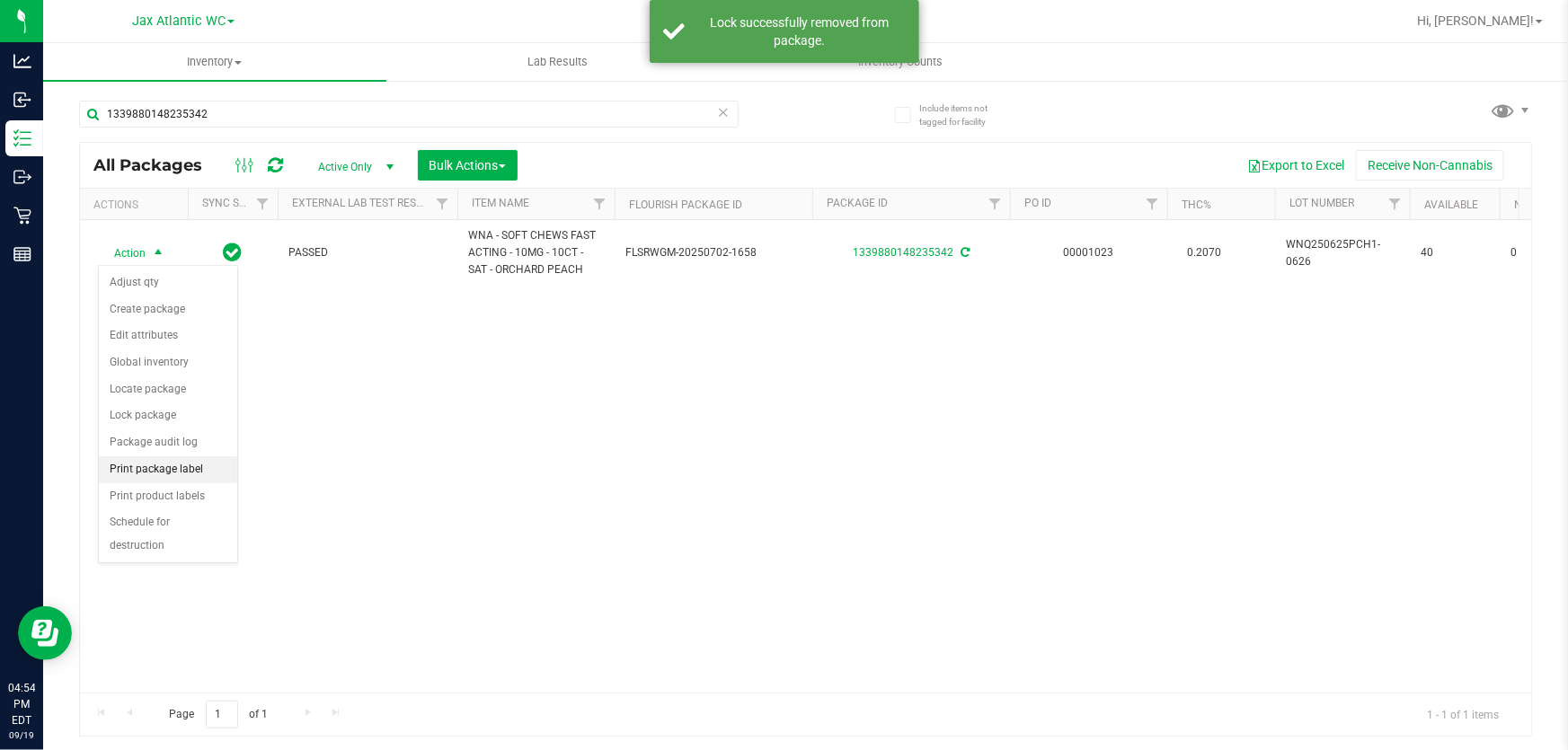
click at [208, 465] on li "Print package label" at bounding box center [168, 469] width 139 height 27
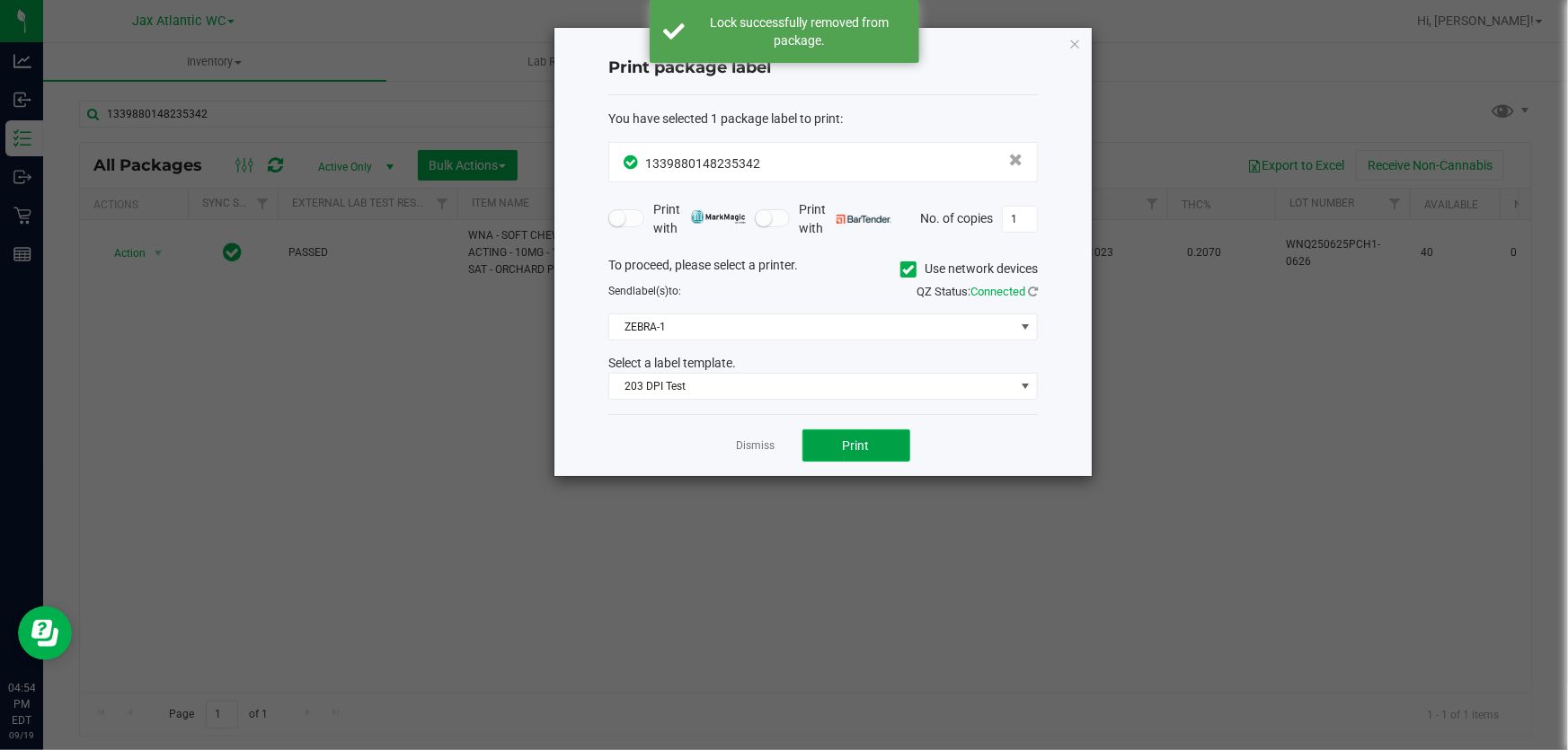
click at [870, 442] on button "Print" at bounding box center [855, 445] width 107 height 32
click at [752, 447] on link "Dismiss" at bounding box center [756, 445] width 39 height 16
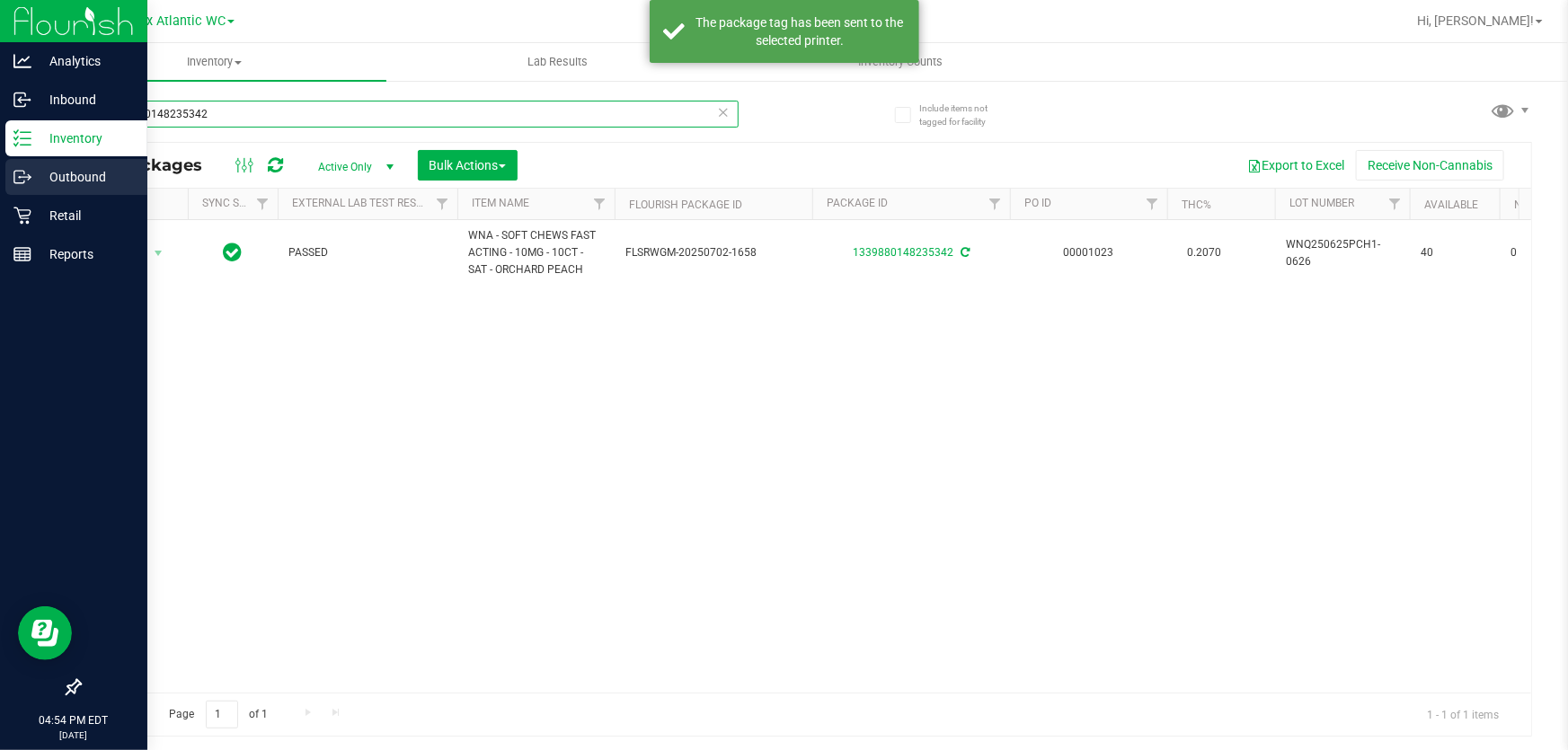
drag, startPoint x: 243, startPoint y: 108, endPoint x: 0, endPoint y: 159, distance: 248.3
click at [0, 147] on div "Analytics Inbound Inventory Outbound Retail Reports 04:54 PM EDT 09/19/2025 09/…" at bounding box center [784, 375] width 1568 height 750
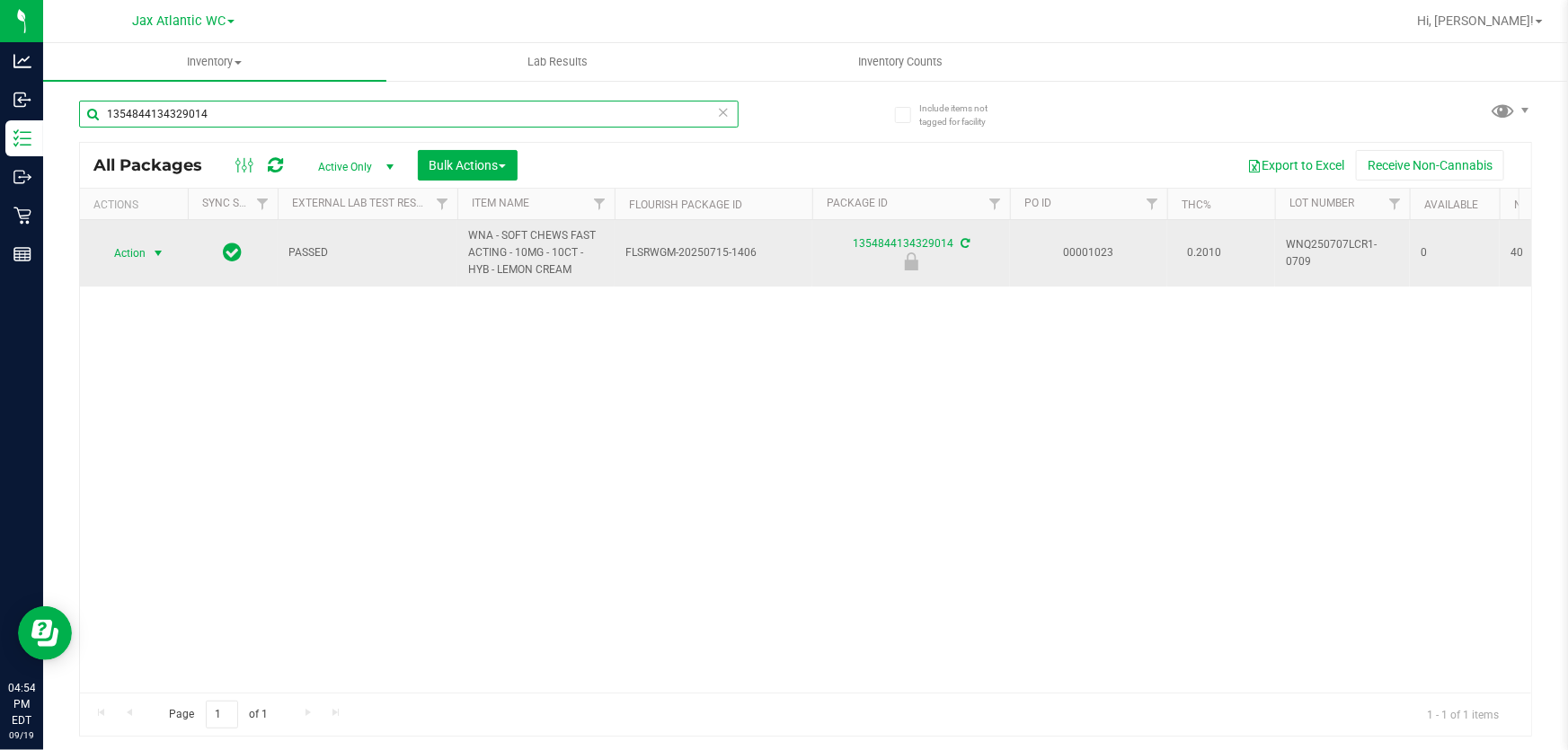
type input "1354844134329014"
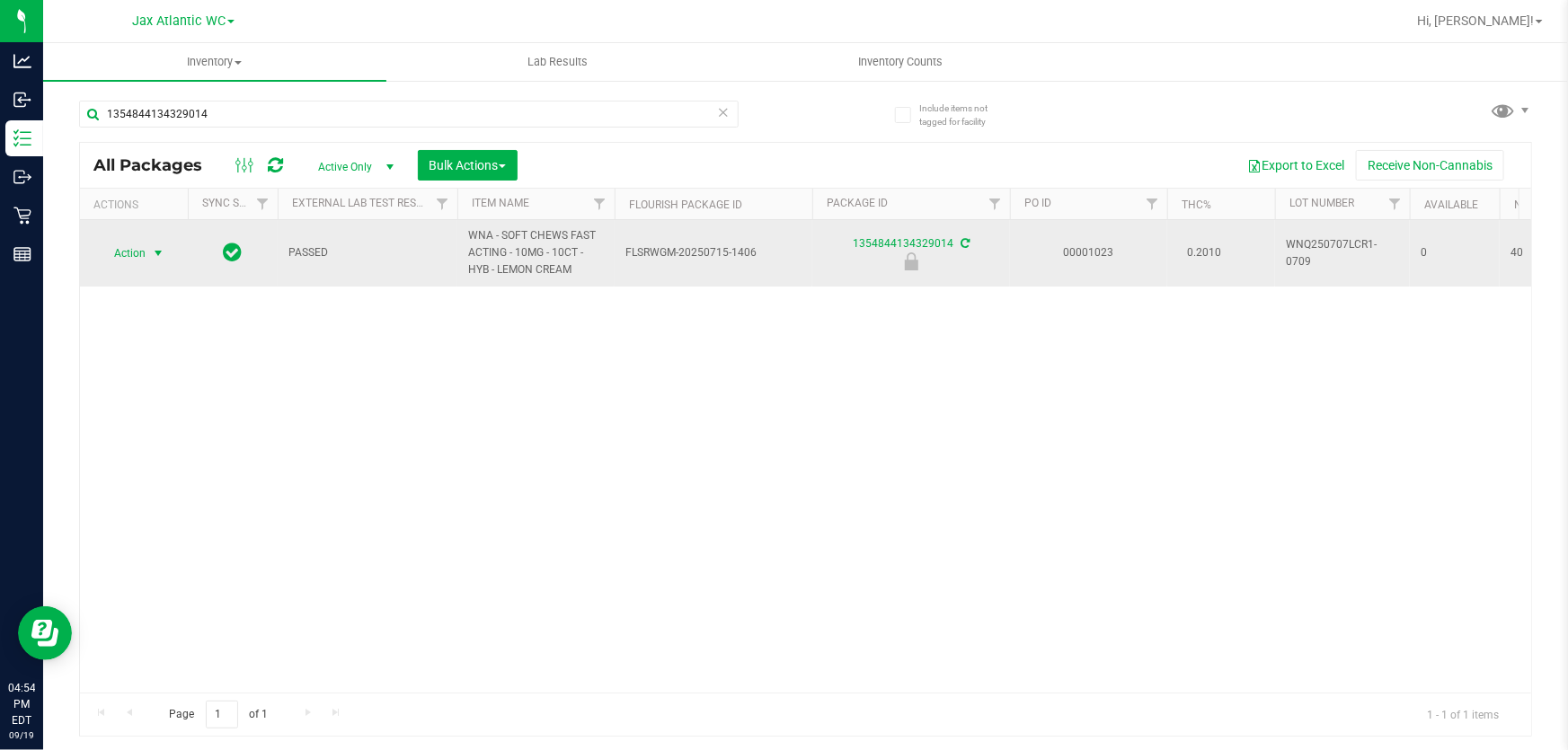
click at [149, 248] on span "select" at bounding box center [158, 252] width 22 height 25
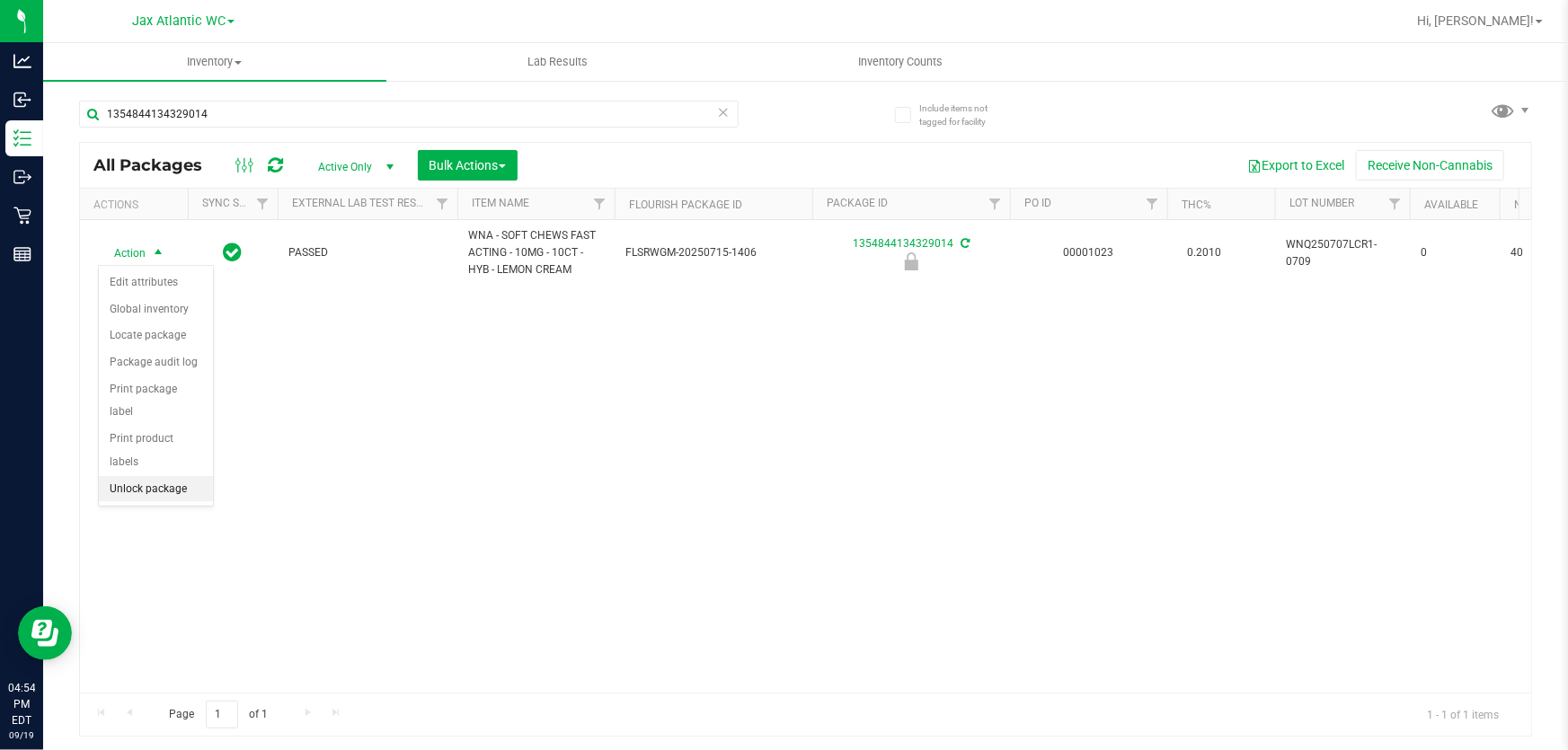
drag, startPoint x: 158, startPoint y: 473, endPoint x: 119, endPoint y: 455, distance: 43.0
click at [157, 476] on li "Unlock package" at bounding box center [156, 488] width 114 height 27
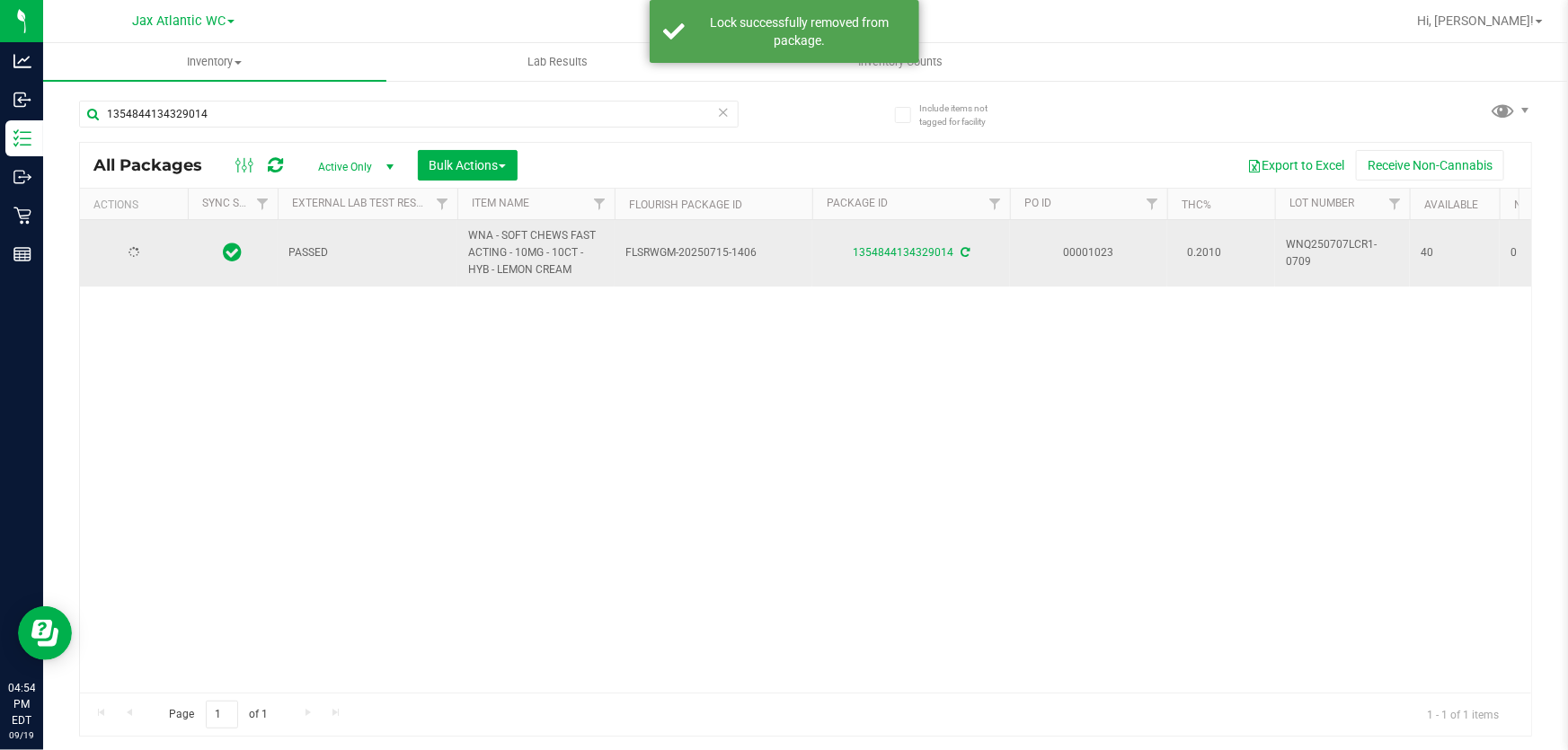
type input "2026-07-07"
click at [135, 250] on span "Action" at bounding box center [122, 252] width 49 height 25
click at [136, 646] on li "Print package label" at bounding box center [137, 631] width 76 height 73
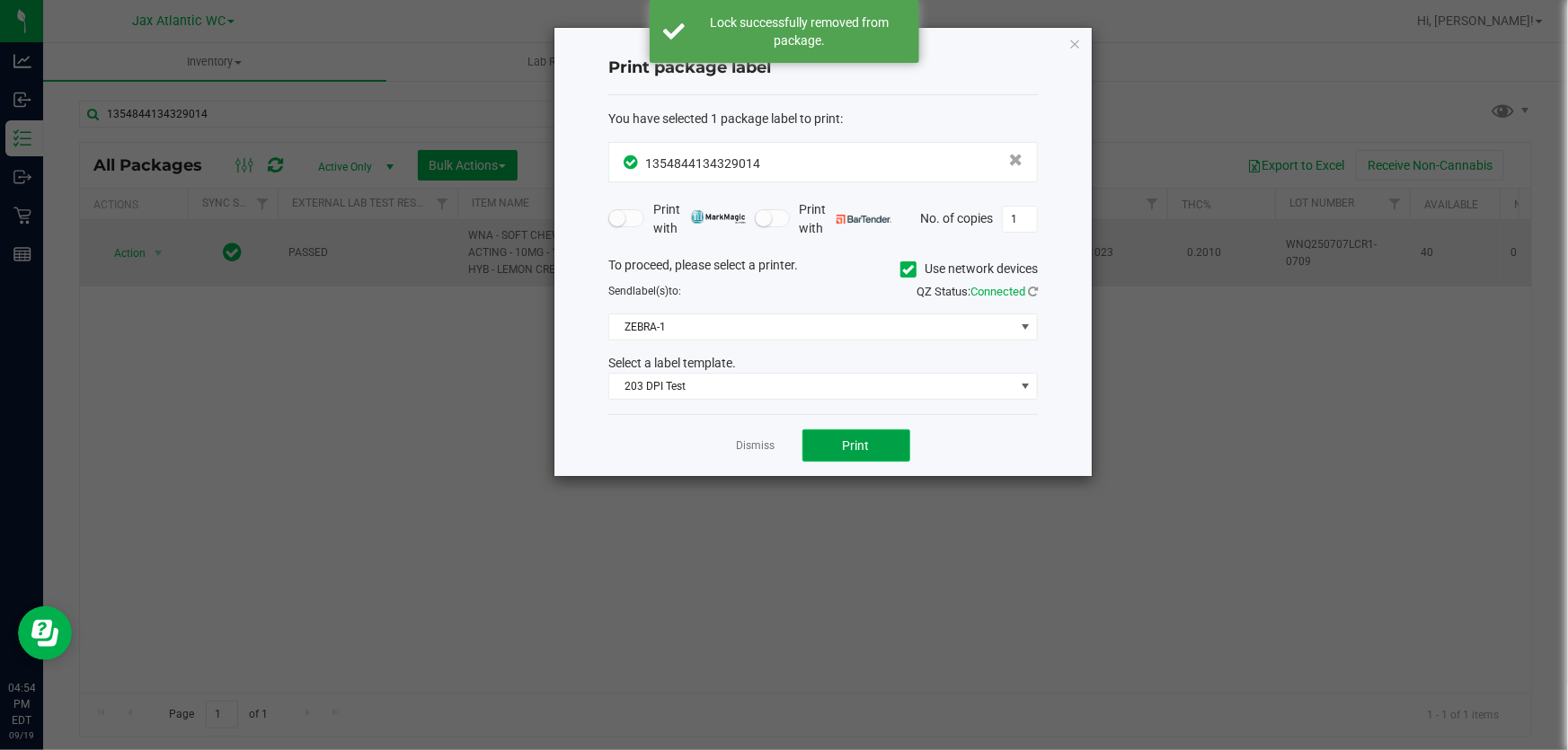
click at [804, 439] on button "Print" at bounding box center [855, 445] width 107 height 32
click at [742, 445] on link "Dismiss" at bounding box center [756, 445] width 39 height 16
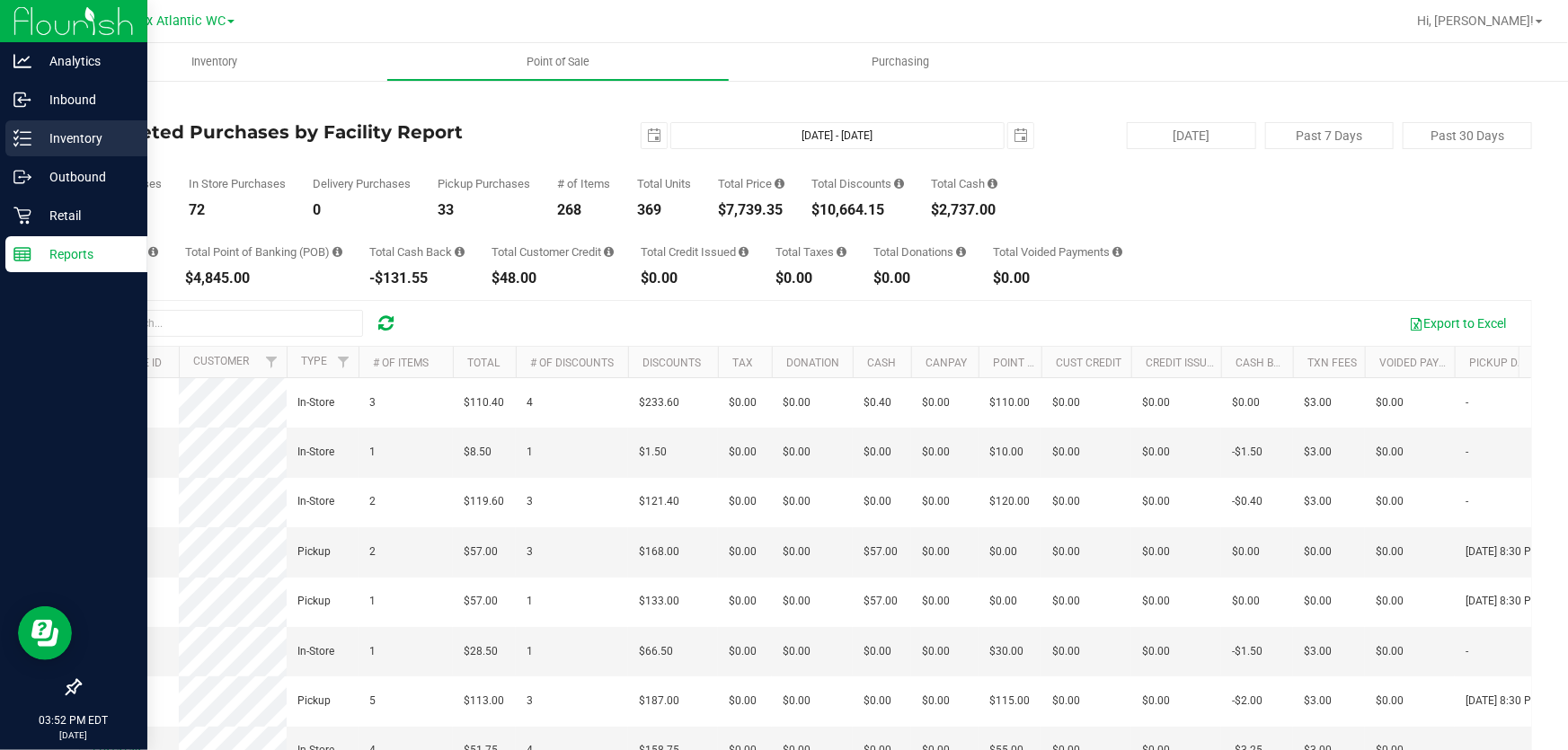
click at [28, 125] on div "Inventory" at bounding box center [76, 138] width 142 height 36
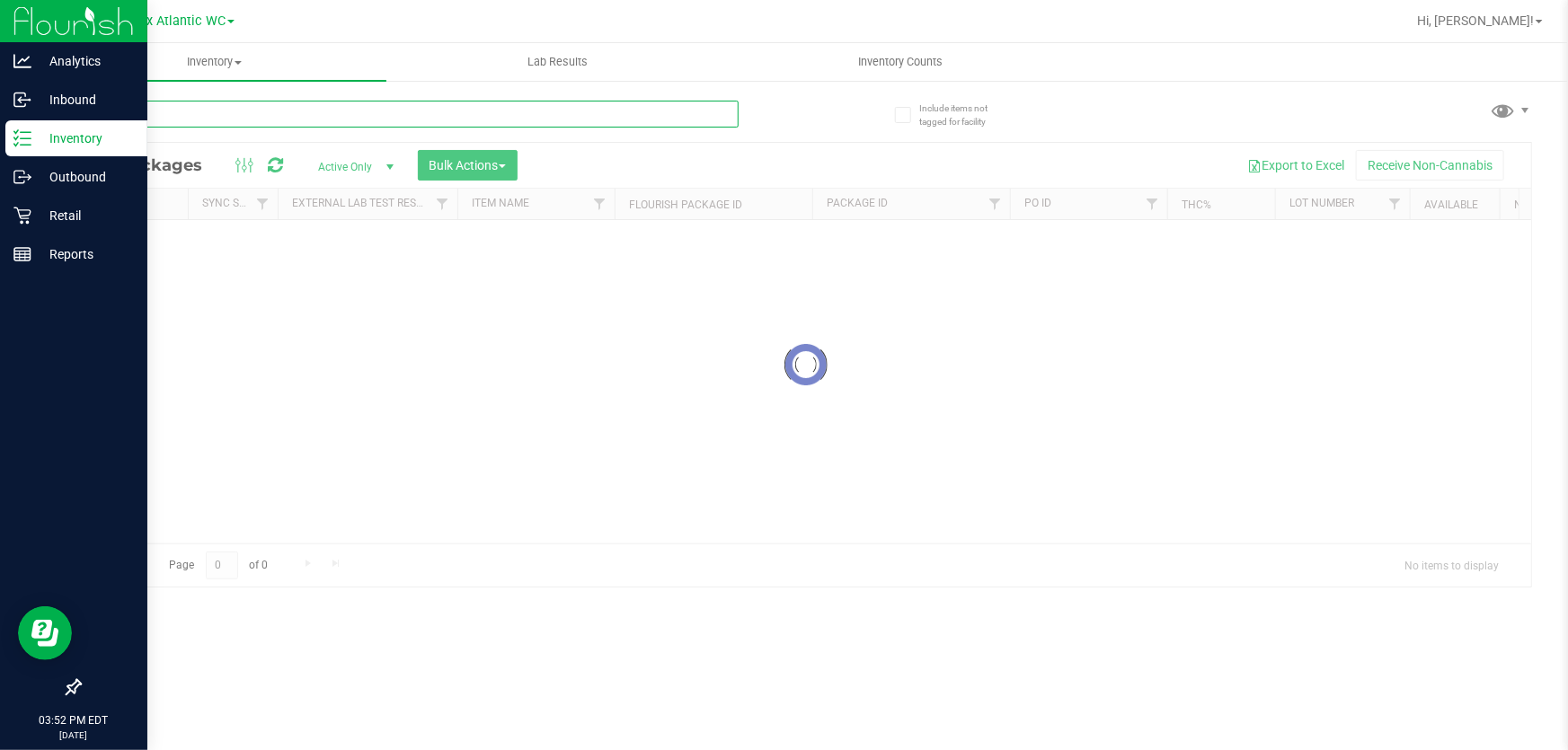
click at [151, 106] on input "text" at bounding box center [409, 114] width 660 height 27
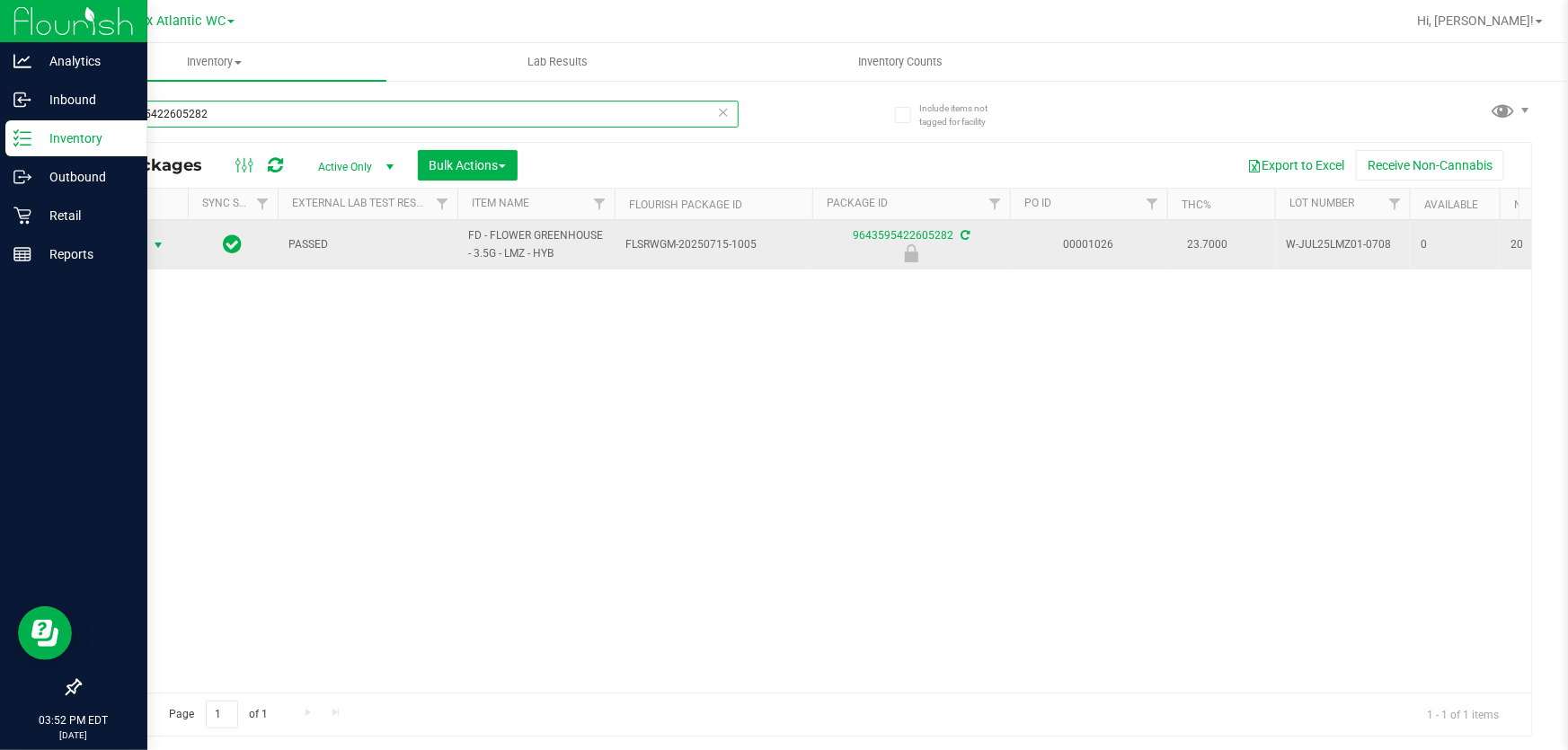
type input "9643595422605282"
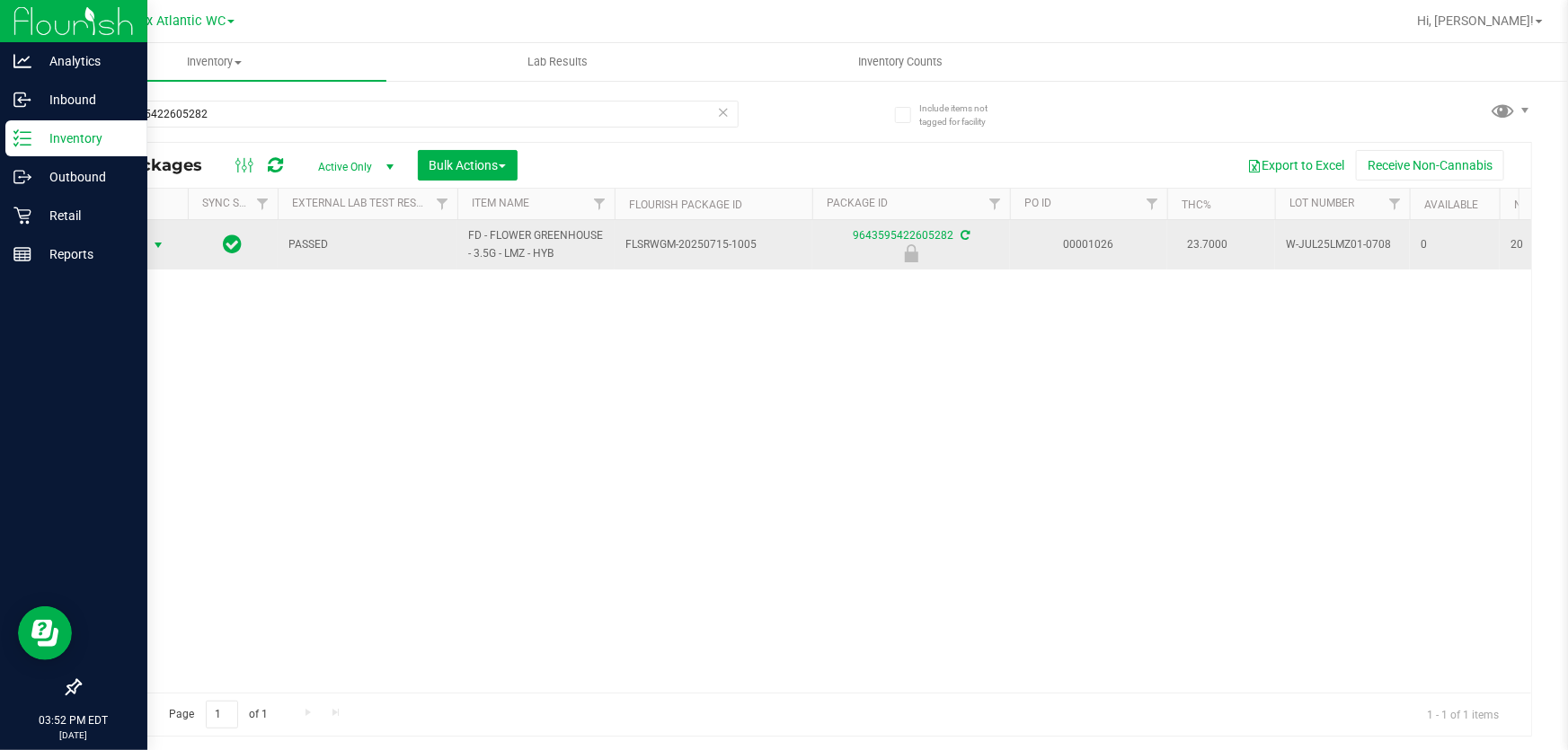
click at [135, 242] on span "Action" at bounding box center [122, 244] width 49 height 25
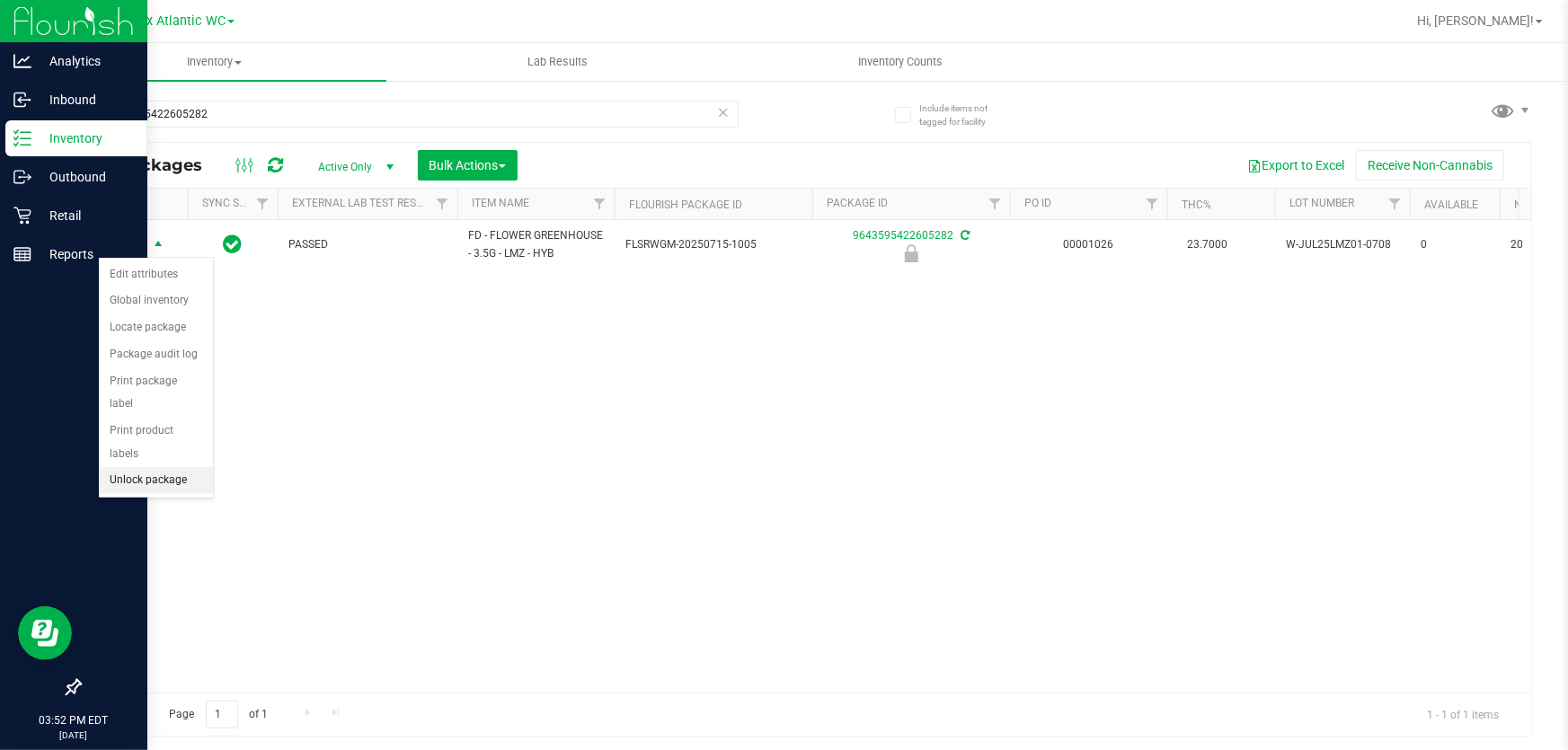
click at [180, 467] on li "Unlock package" at bounding box center [156, 480] width 114 height 27
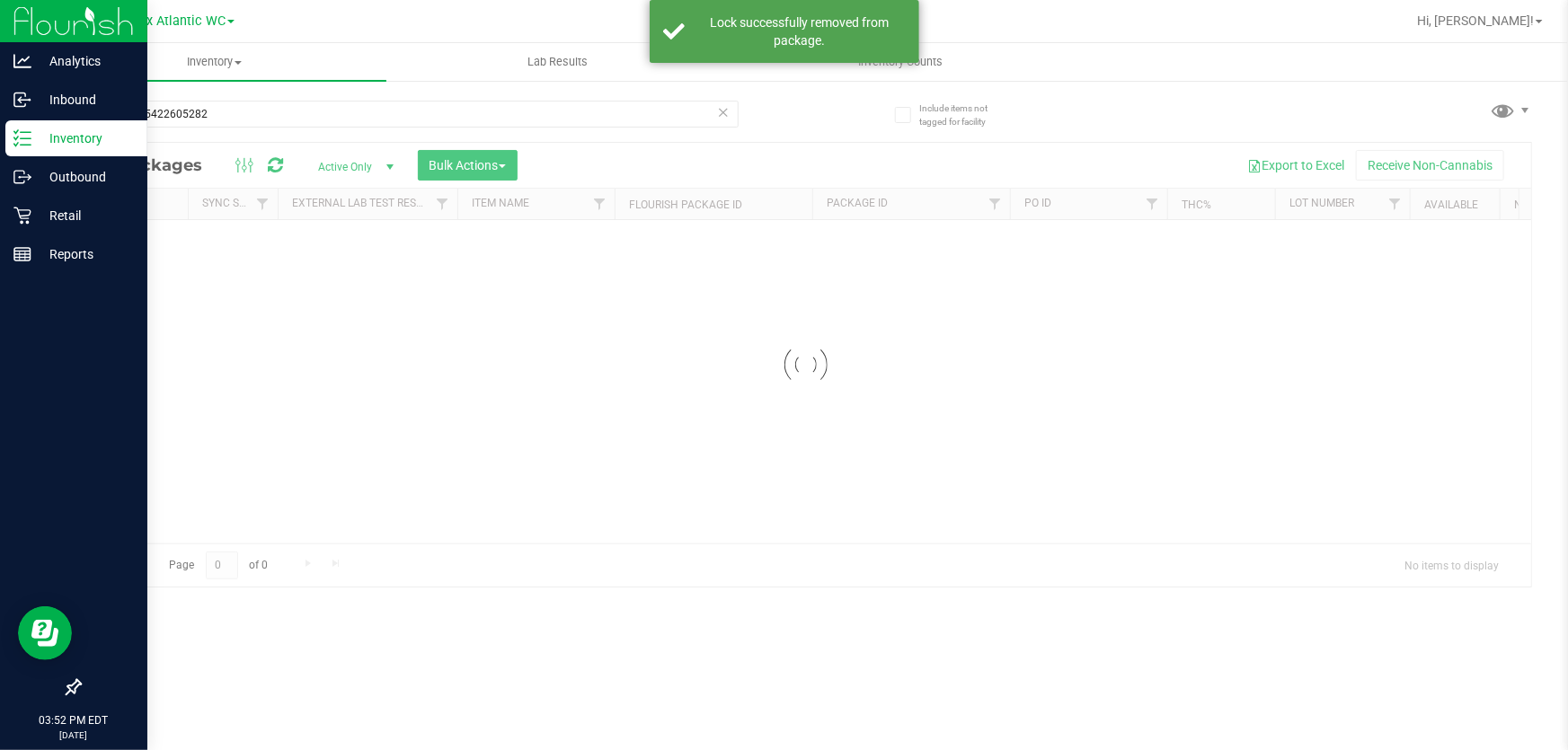
click at [119, 241] on div at bounding box center [806, 364] width 1451 height 443
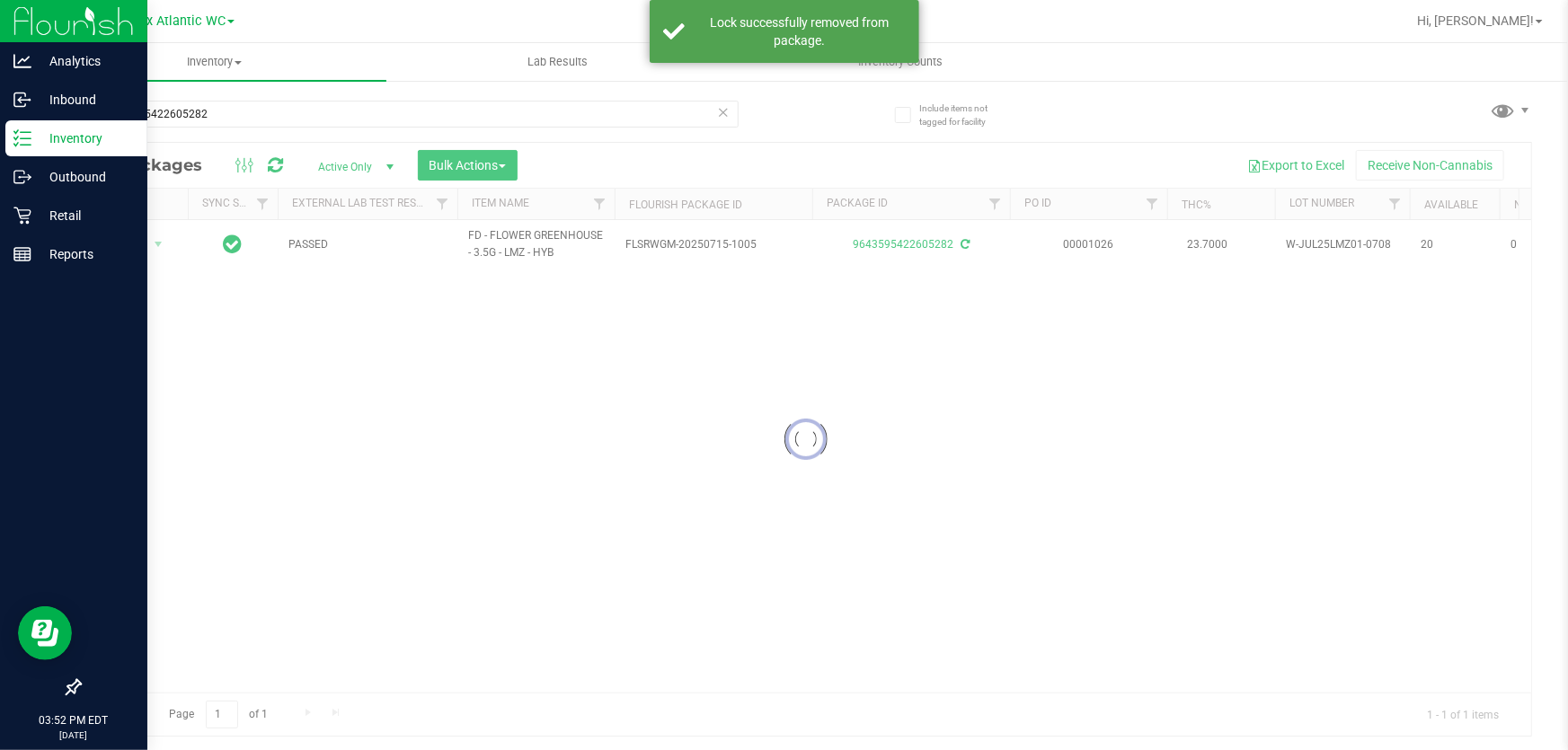
click at [119, 241] on div at bounding box center [806, 440] width 1451 height 593
click at [122, 241] on div at bounding box center [806, 440] width 1451 height 593
click at [122, 241] on span "Action" at bounding box center [122, 243] width 49 height 25
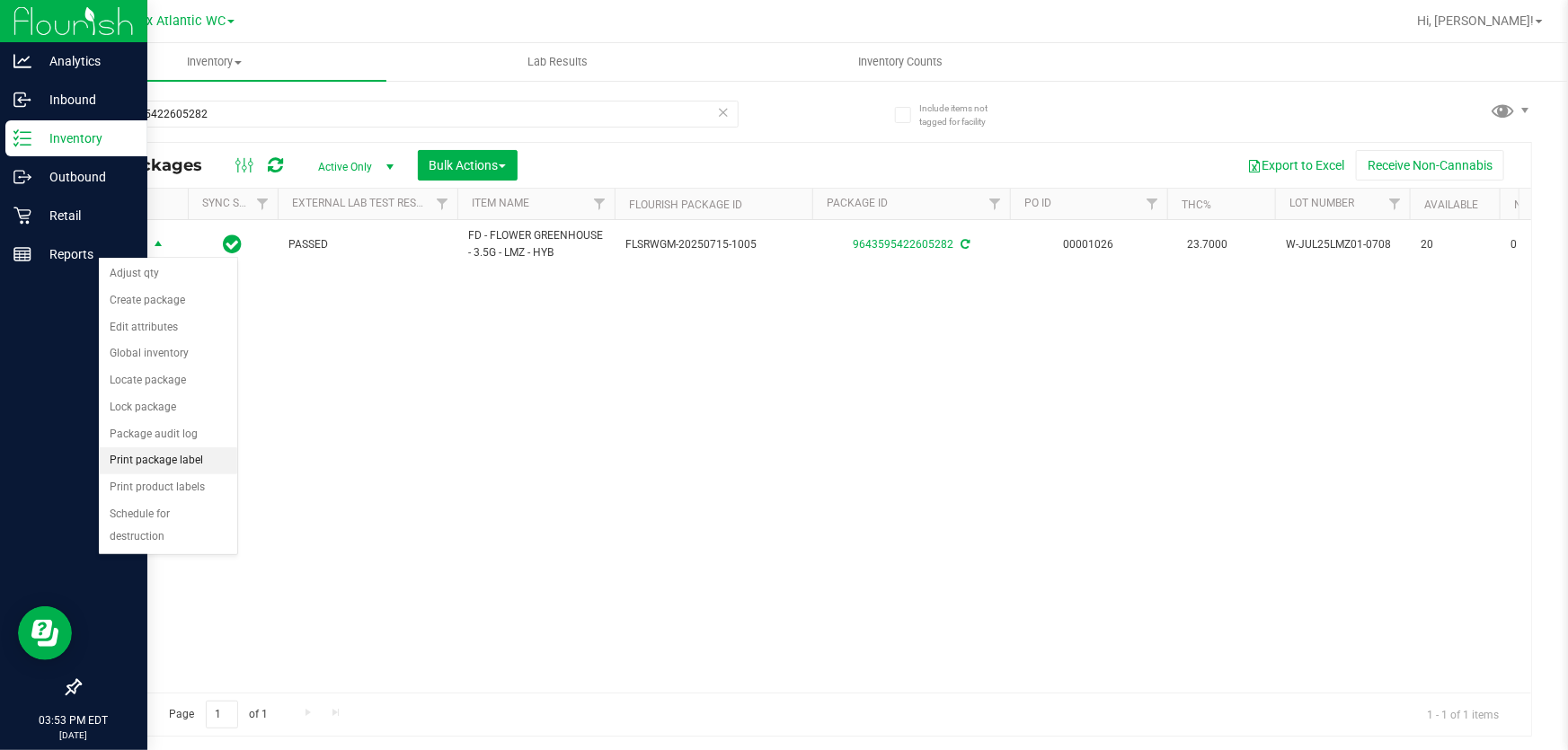
click at [188, 453] on li "Print package label" at bounding box center [168, 460] width 139 height 27
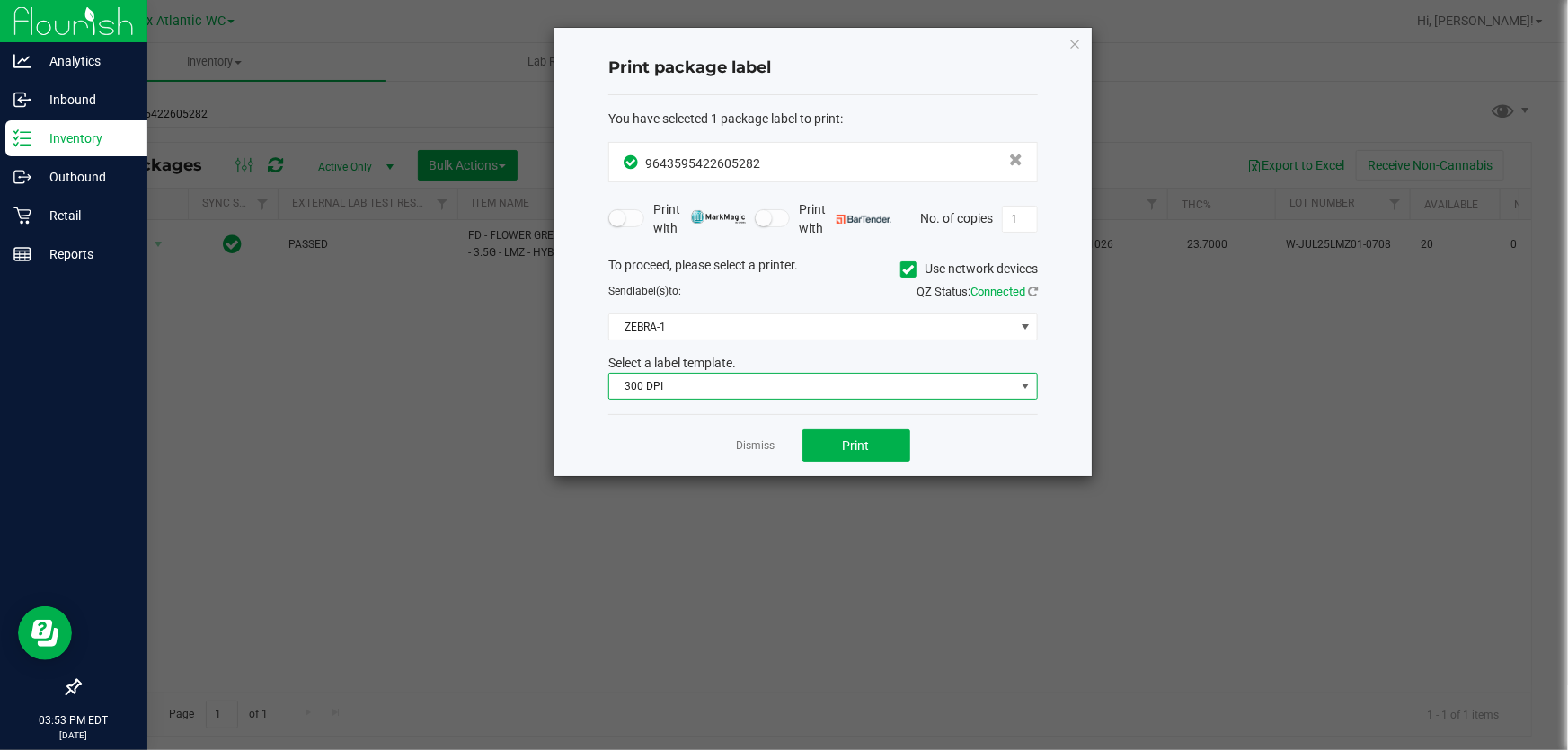
click at [755, 390] on span "300 DPI" at bounding box center [811, 386] width 405 height 25
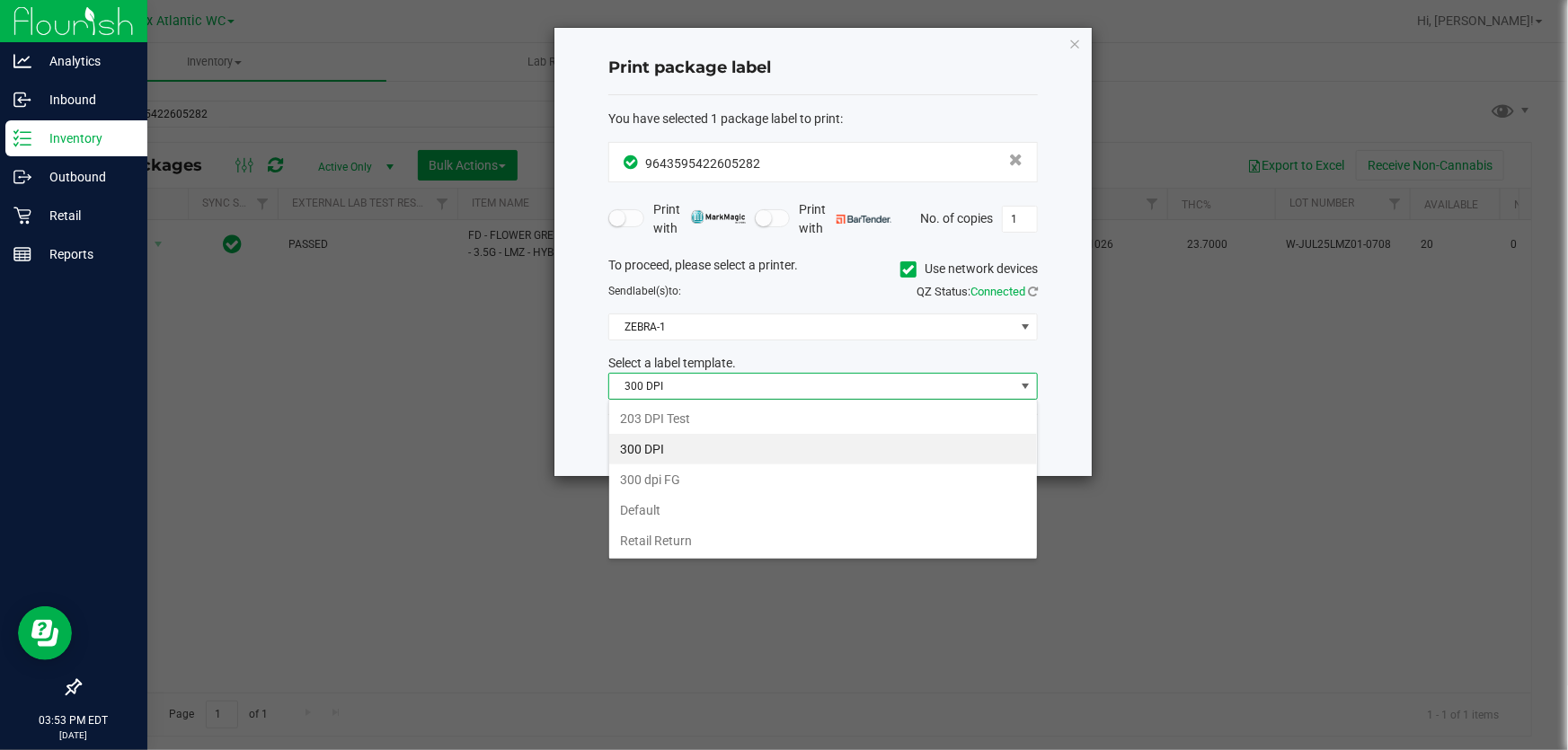
scroll to position [27, 430]
drag, startPoint x: 703, startPoint y: 410, endPoint x: 817, endPoint y: 431, distance: 115.9
click at [705, 410] on li "203 DPI Test" at bounding box center [823, 418] width 428 height 30
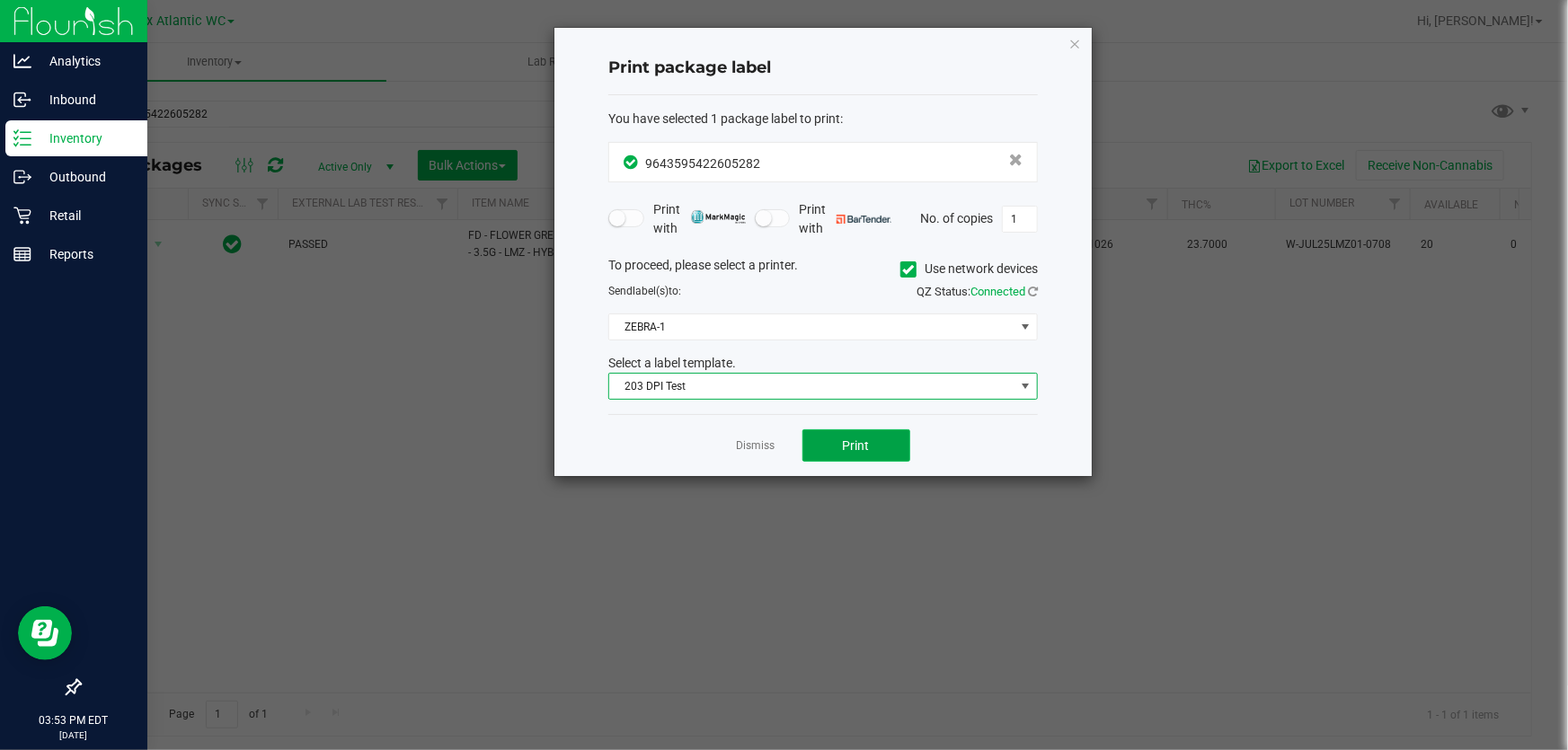
click at [847, 438] on span "Print" at bounding box center [856, 445] width 27 height 15
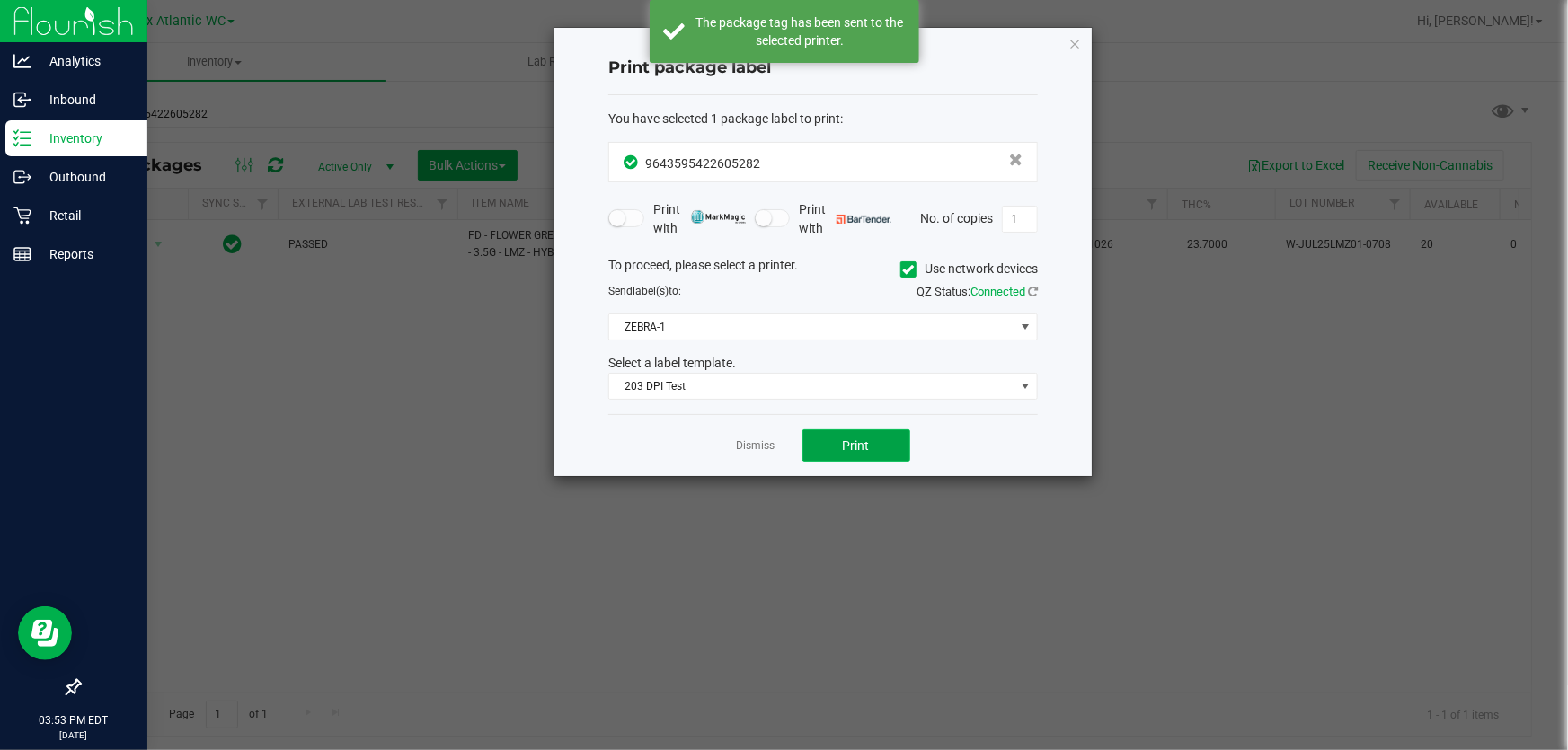
click at [852, 439] on span "Print" at bounding box center [856, 445] width 27 height 15
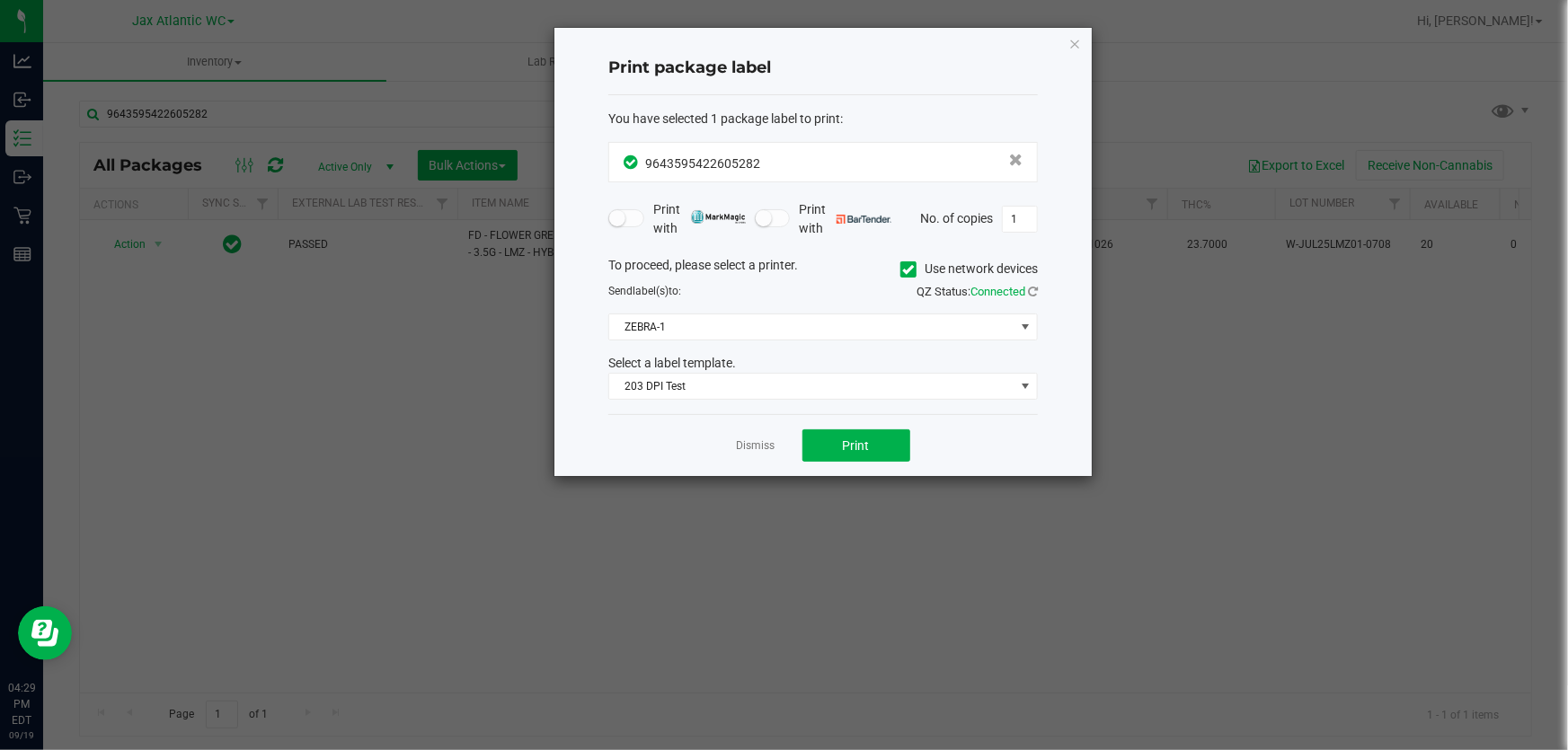
drag, startPoint x: 768, startPoint y: 448, endPoint x: 749, endPoint y: 426, distance: 29.1
click at [767, 448] on link "Dismiss" at bounding box center [756, 445] width 39 height 16
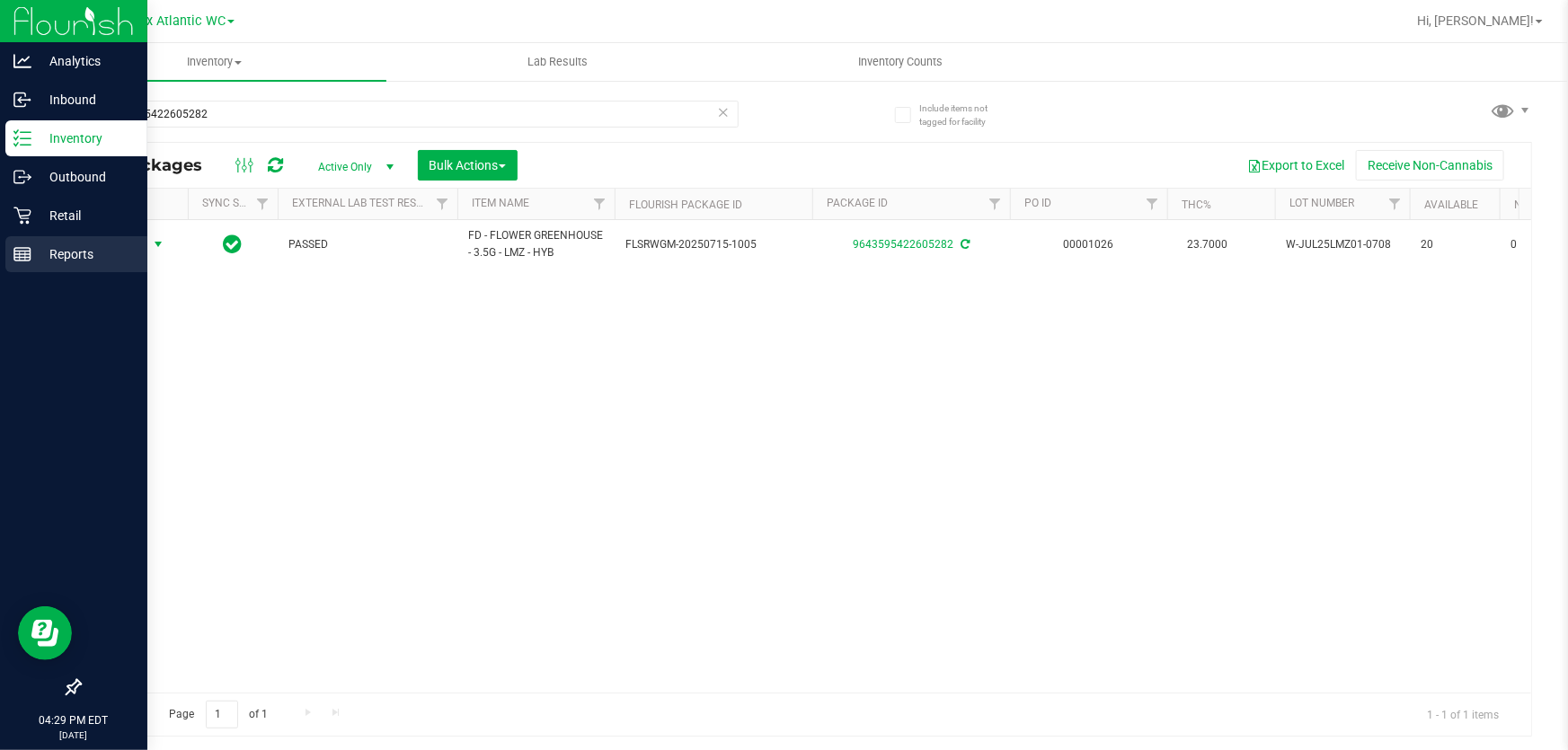
click at [19, 248] on rect at bounding box center [23, 254] width 17 height 13
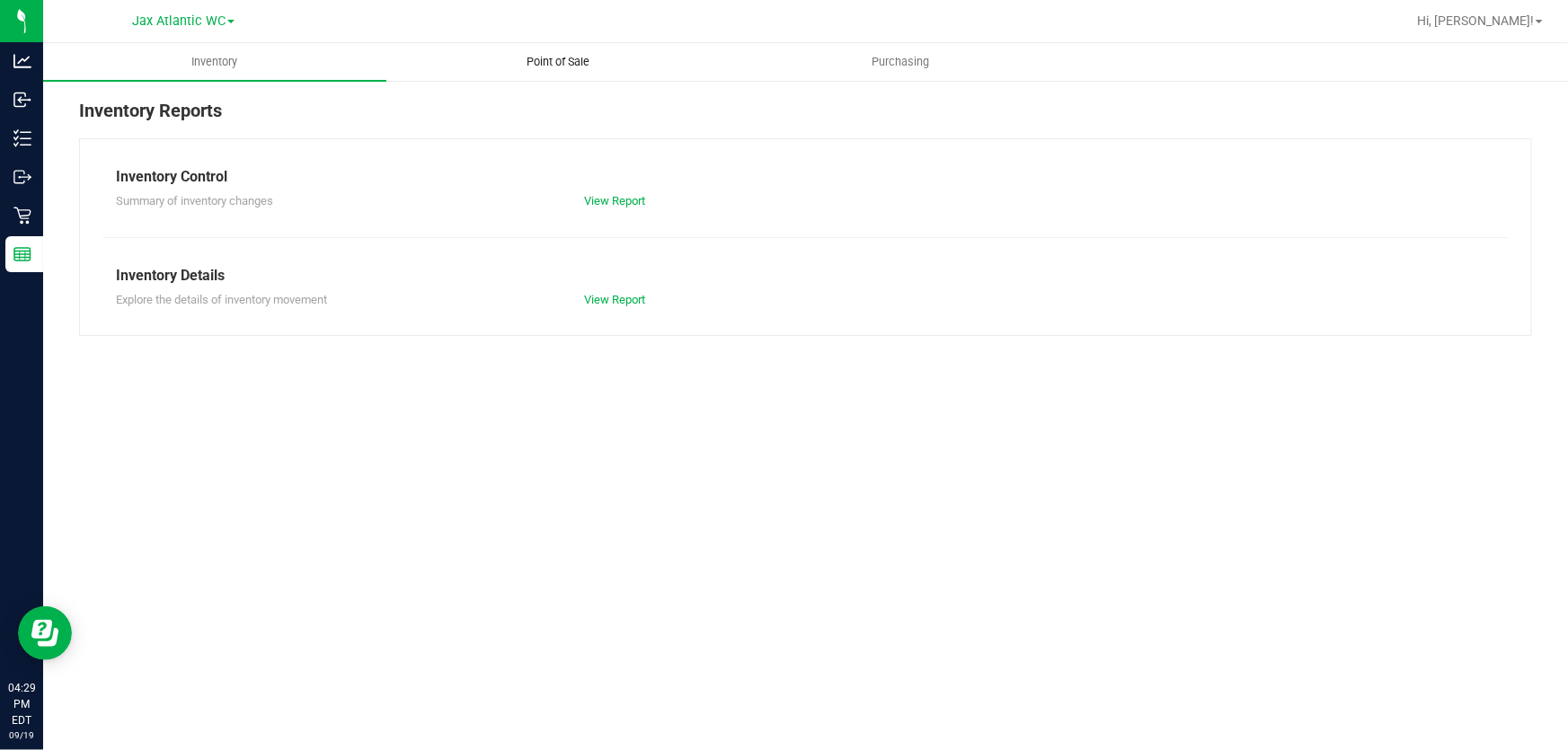
click at [554, 63] on span "Point of Sale" at bounding box center [558, 62] width 111 height 17
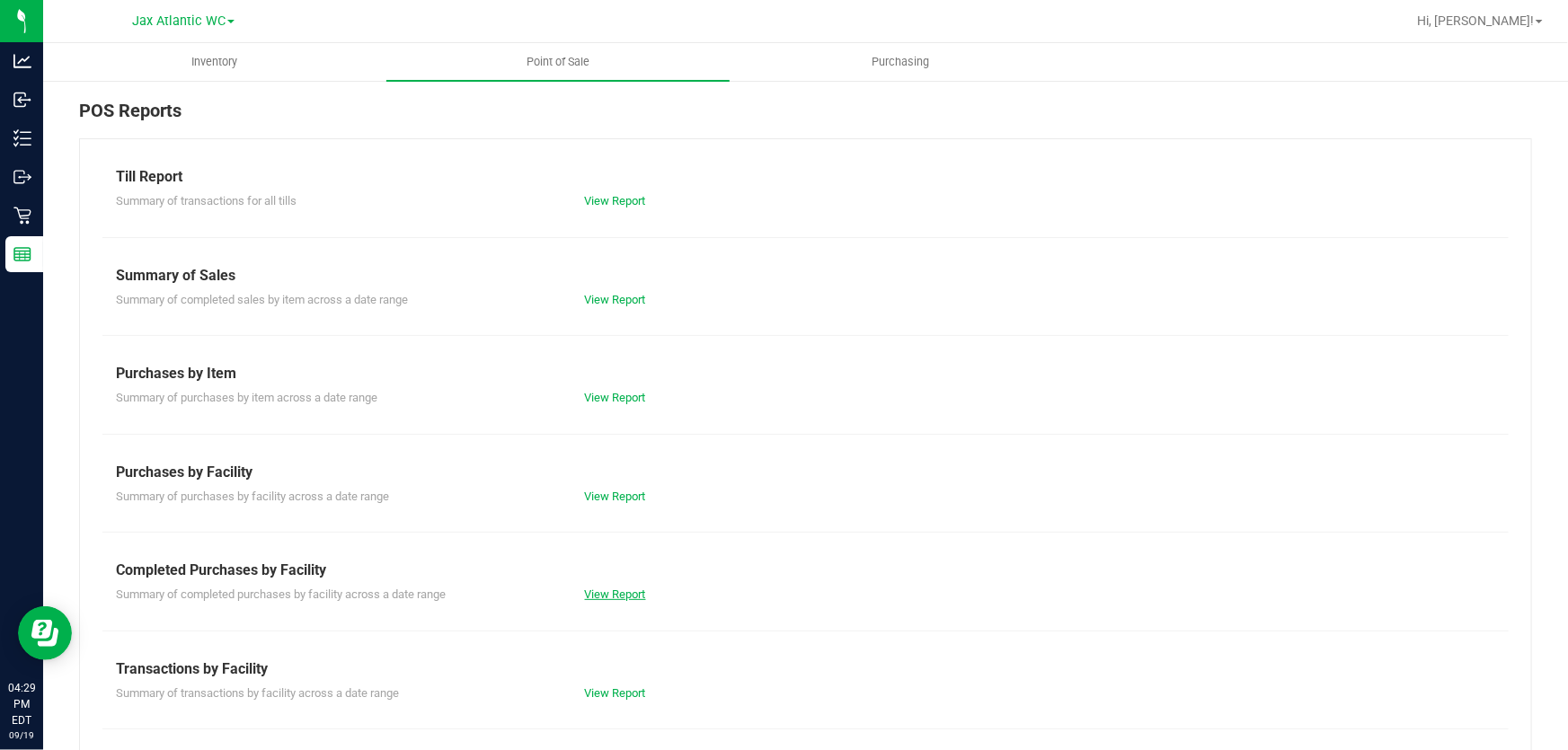
click at [593, 588] on link "View Report" at bounding box center [615, 594] width 62 height 14
